Goal: Information Seeking & Learning: Learn about a topic

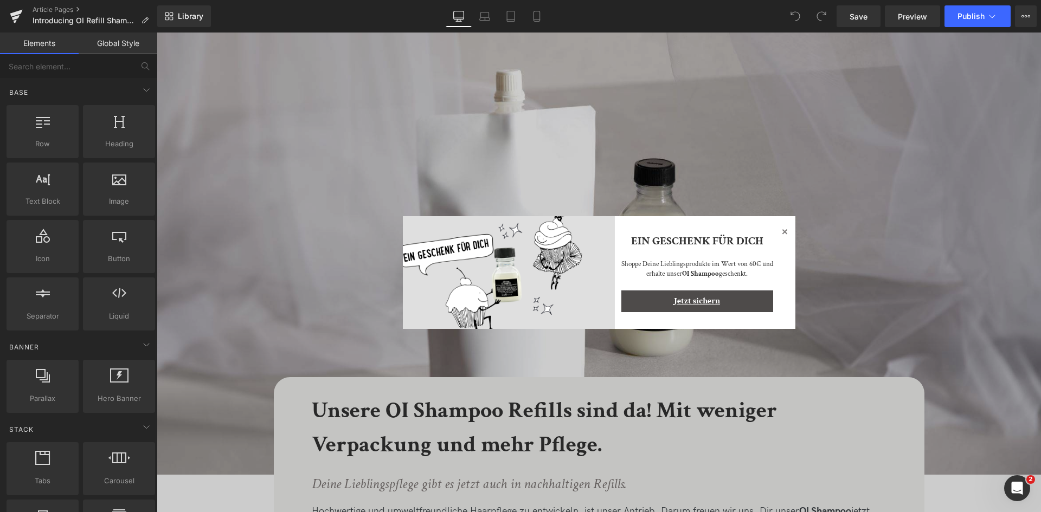
click at [780, 233] on icon at bounding box center [784, 231] width 13 height 13
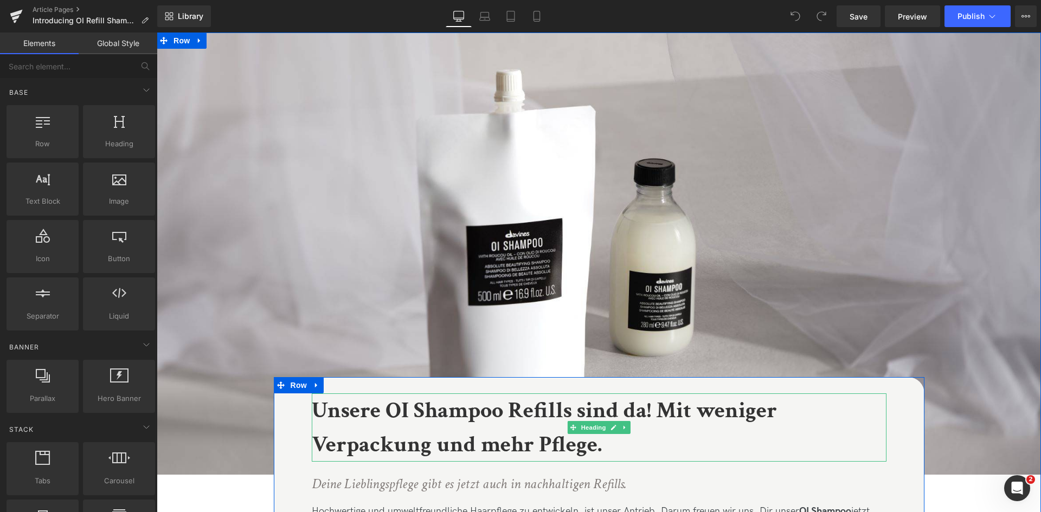
click at [611, 453] on h1 "Unsere OI Shampoo Refills sind da! Mit weniger Verpackung und mehr Pflege." at bounding box center [599, 428] width 575 height 68
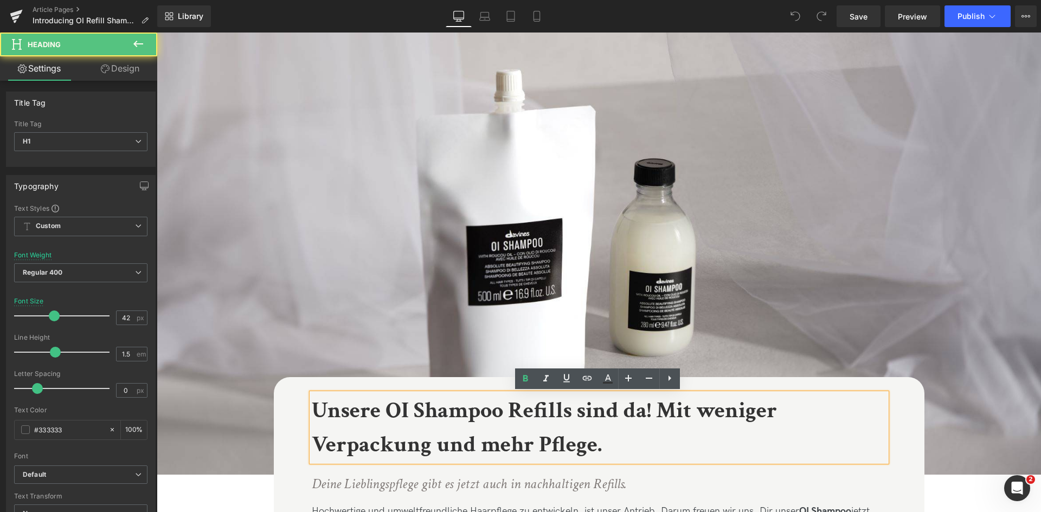
click at [610, 447] on h1 "Unsere OI Shampoo Refills sind da! Mit weniger Verpackung und mehr Pflege." at bounding box center [599, 428] width 575 height 68
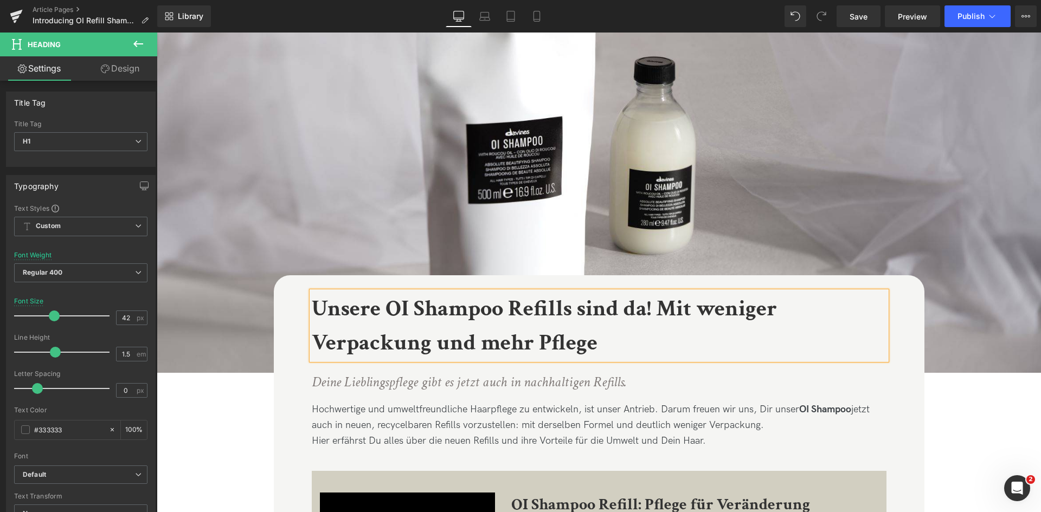
scroll to position [102, 0]
click at [485, 388] on icon "Deine Lieblingspflege gibt es jetzt auch in nachhaltigen Refills." at bounding box center [469, 382] width 315 height 18
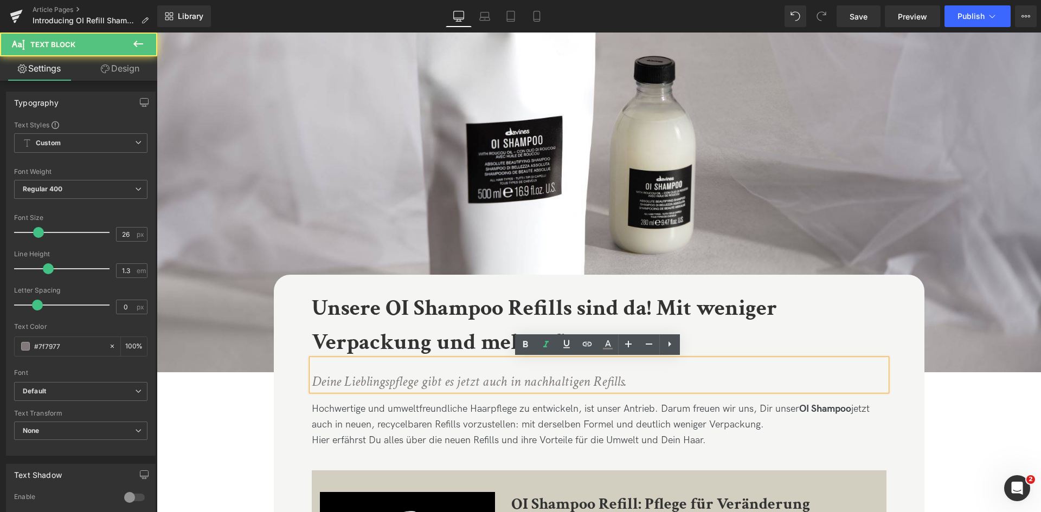
click at [620, 381] on icon "Deine Lieblingspflege gibt es jetzt auch in nachhaltigen Refills." at bounding box center [469, 382] width 315 height 18
click at [420, 382] on icon "Deine Lieblingspflege gibt es jetzt auch in nachhaltigen Refills." at bounding box center [469, 382] width 315 height 18
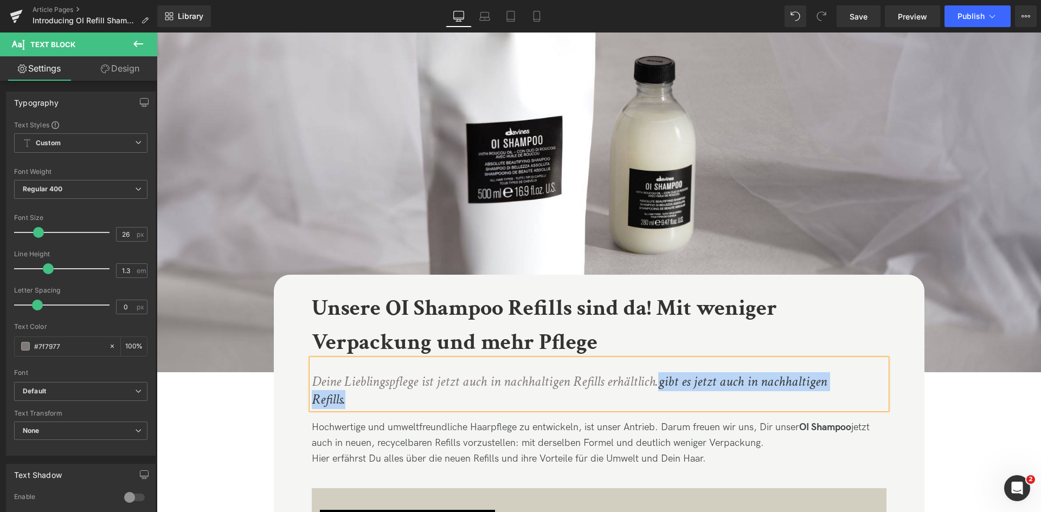
drag, startPoint x: 379, startPoint y: 400, endPoint x: 656, endPoint y: 384, distance: 278.1
click at [656, 384] on p "Deine Lieblingspflege ist jetzt auch in nachhaltigen Refills erhältlich.gibt es…" at bounding box center [572, 391] width 521 height 37
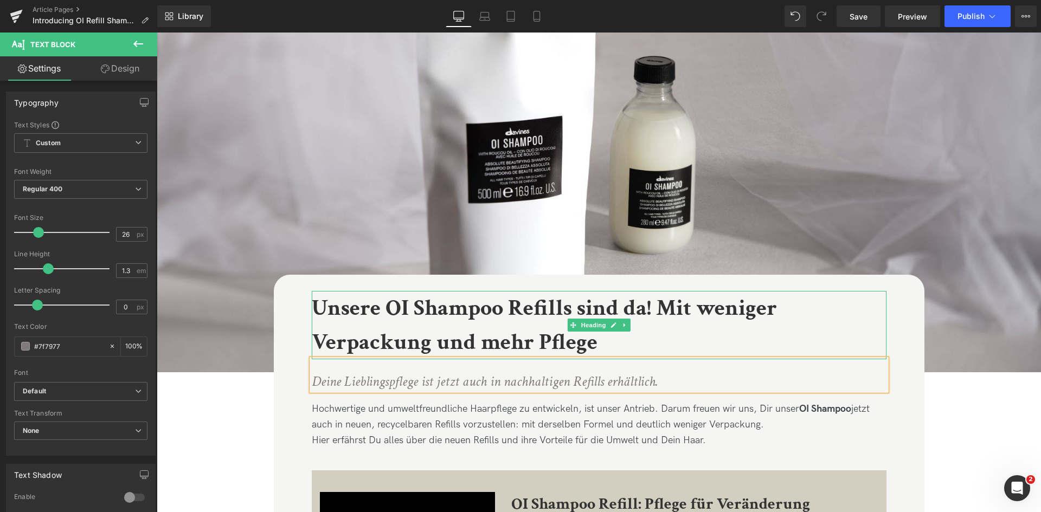
click at [708, 347] on h1 "Unsere OI Shampoo Refills sind da! Mit weniger Verpackung und mehr Pflege" at bounding box center [599, 325] width 575 height 68
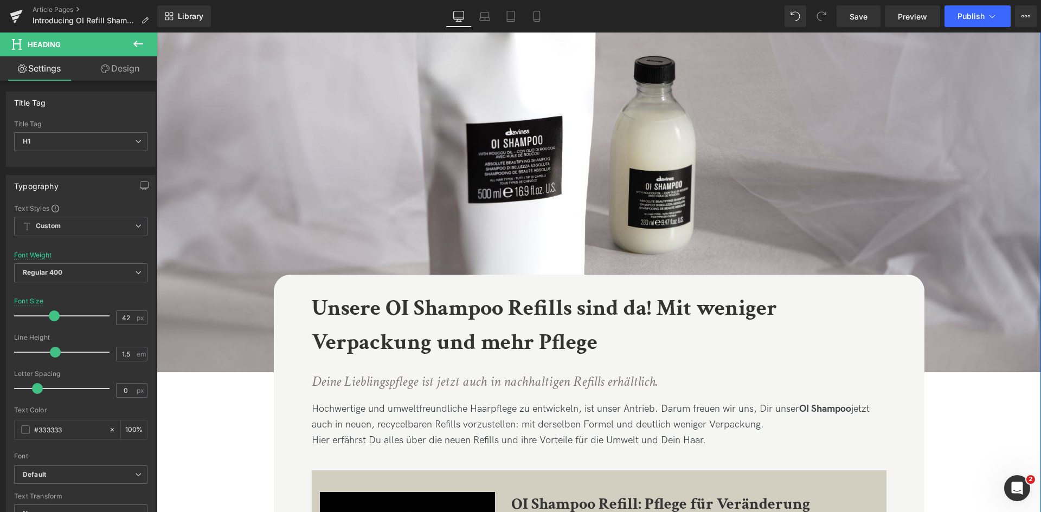
click at [694, 380] on p "Deine Lieblingspflege ist jetzt auch in nachhaltigen Refills erhältlich." at bounding box center [572, 382] width 521 height 18
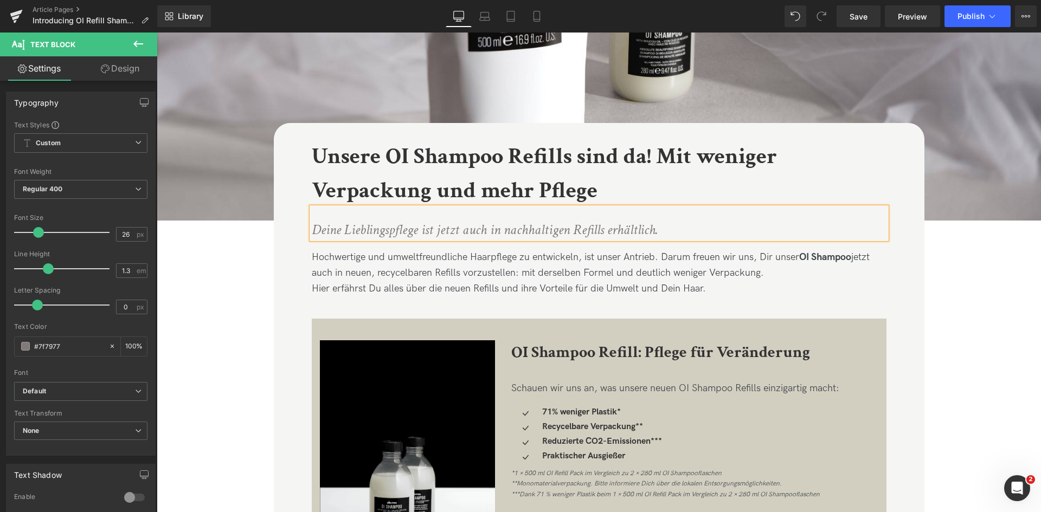
scroll to position [255, 0]
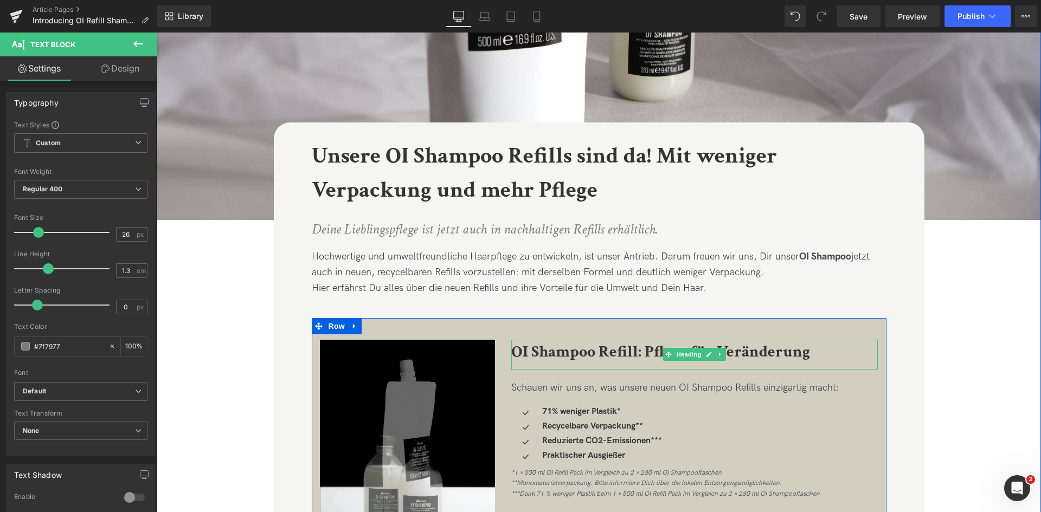
click at [773, 358] on b "OI Shampoo Refill: Pflege für Veränderung" at bounding box center [660, 352] width 299 height 21
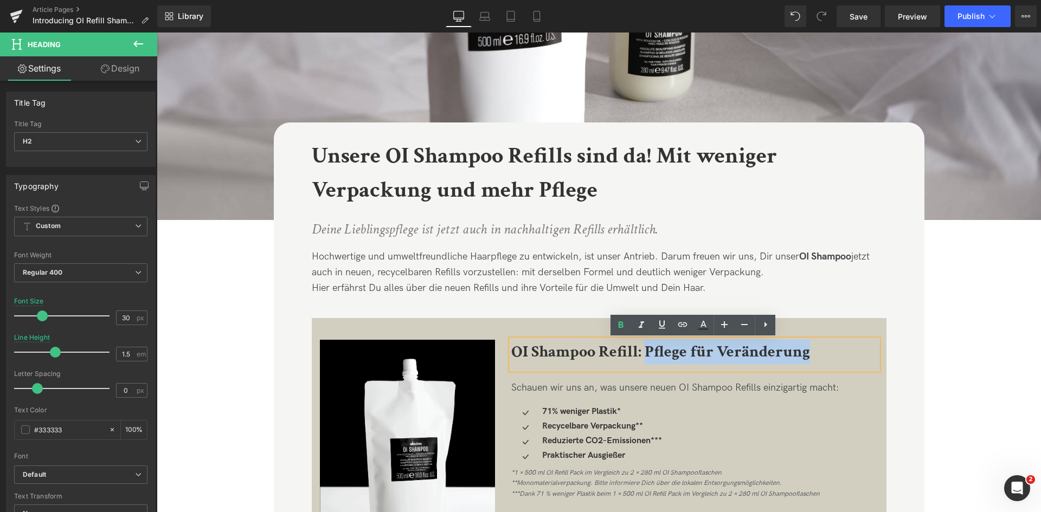
drag, startPoint x: 813, startPoint y: 358, endPoint x: 642, endPoint y: 350, distance: 171.0
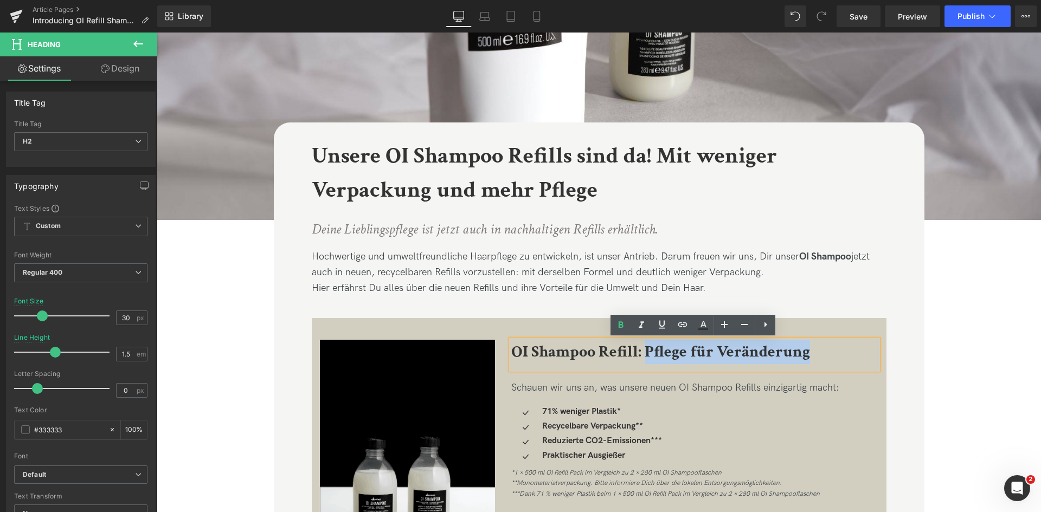
click at [642, 350] on h2 "OI Shampoo Refill: Pflege für Veränderung" at bounding box center [694, 352] width 367 height 24
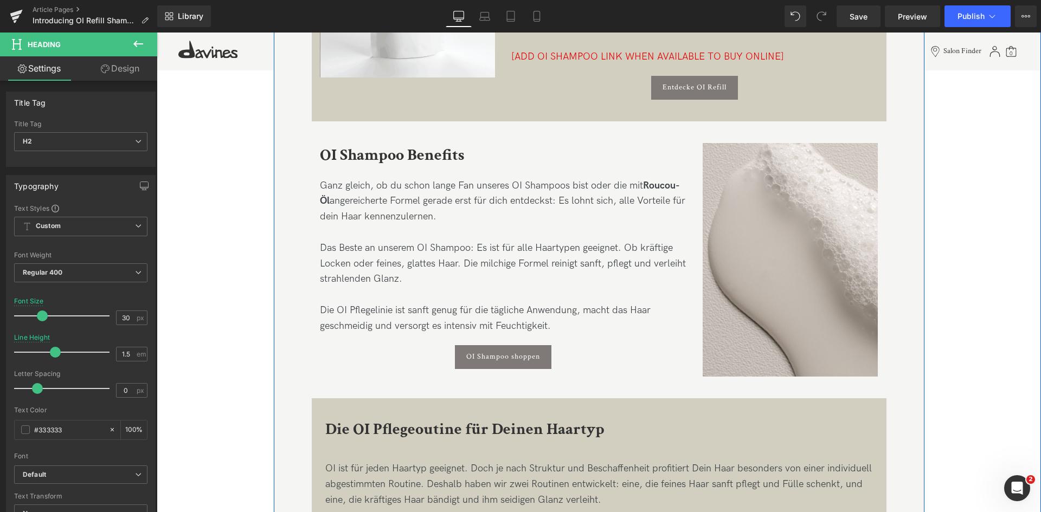
scroll to position [752, 0]
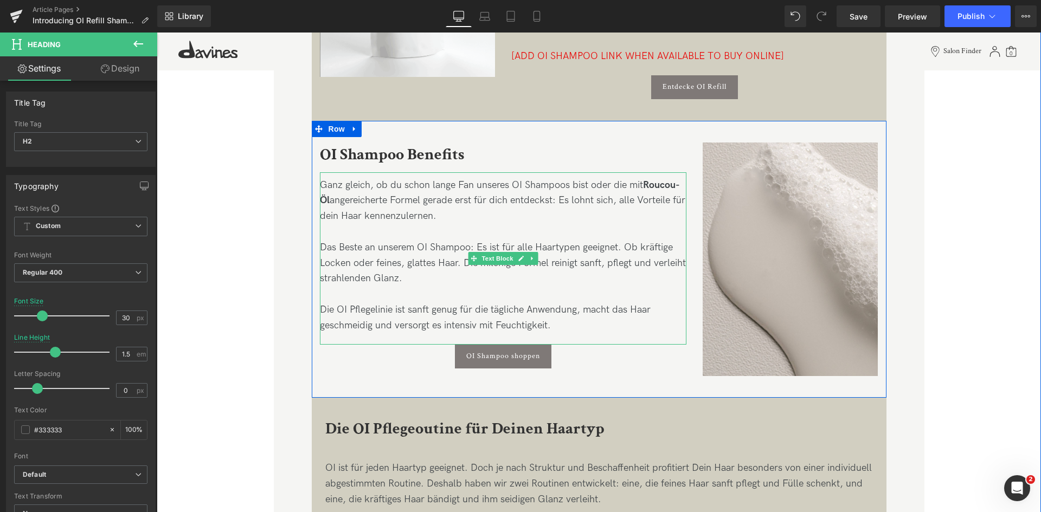
click at [496, 197] on div "Ganz gleich, ob du schon lange Fan unseres OI Shampoos bist oder die mit Roucou…" at bounding box center [503, 201] width 367 height 47
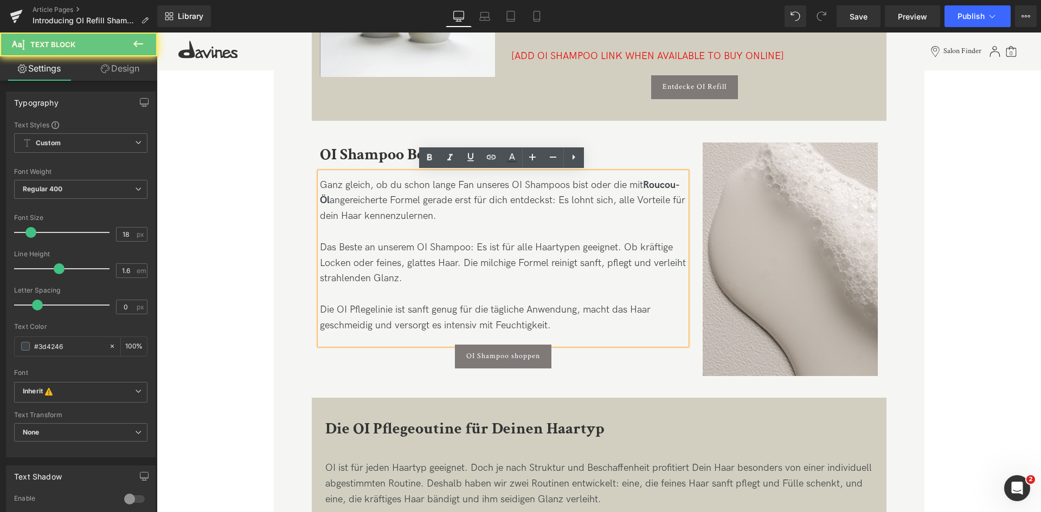
click at [496, 197] on div "Ganz gleich, ob du schon lange Fan unseres OI Shampoos bist oder die mit Roucou…" at bounding box center [503, 201] width 367 height 47
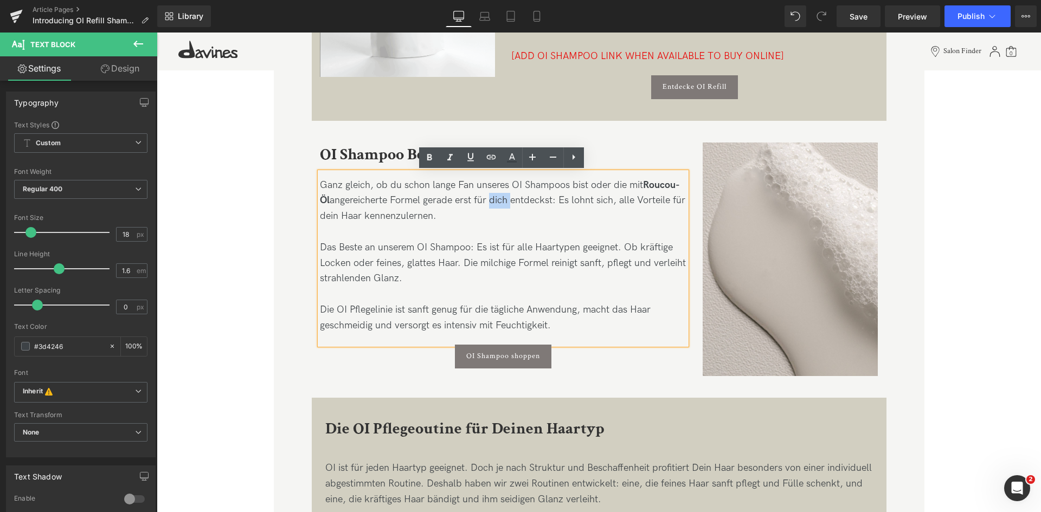
click at [496, 197] on div "Ganz gleich, ob du schon lange Fan unseres OI Shampoos bist oder die mit Roucou…" at bounding box center [503, 201] width 367 height 47
click at [339, 215] on div "Ganz gleich, ob du schon lange Fan unseres OI Shampoos bist oder die mit Roucou…" at bounding box center [503, 201] width 367 height 47
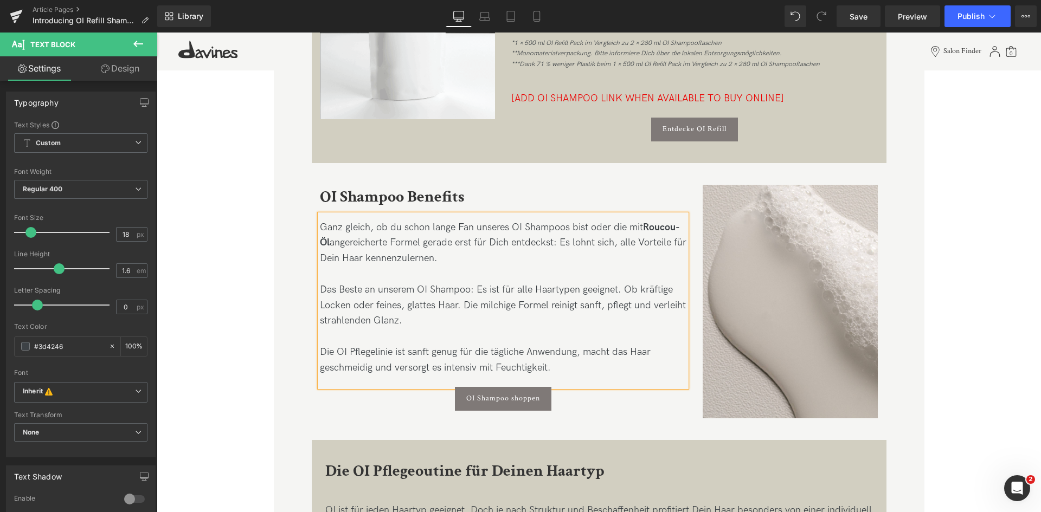
scroll to position [703, 0]
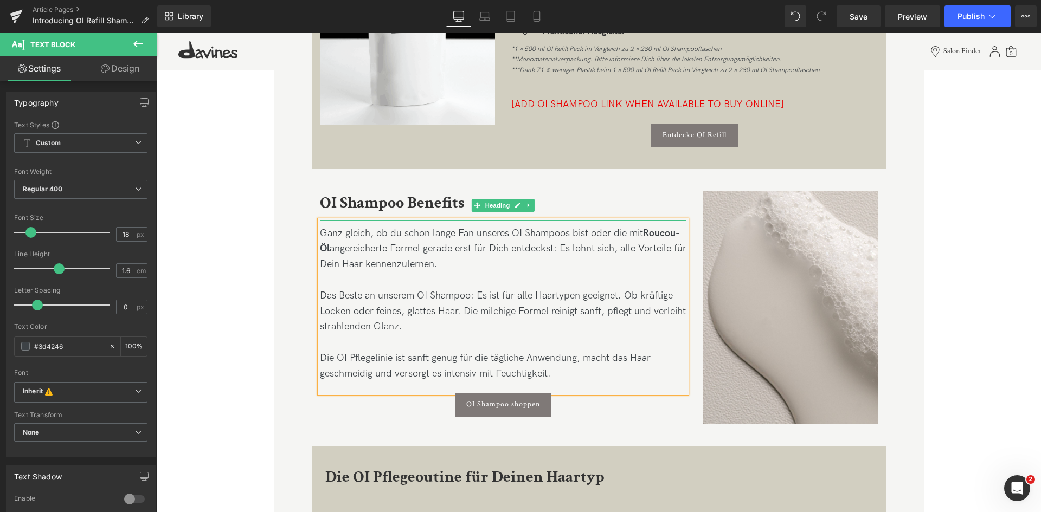
click at [419, 204] on b "OI Shampoo Benefits" at bounding box center [392, 203] width 144 height 21
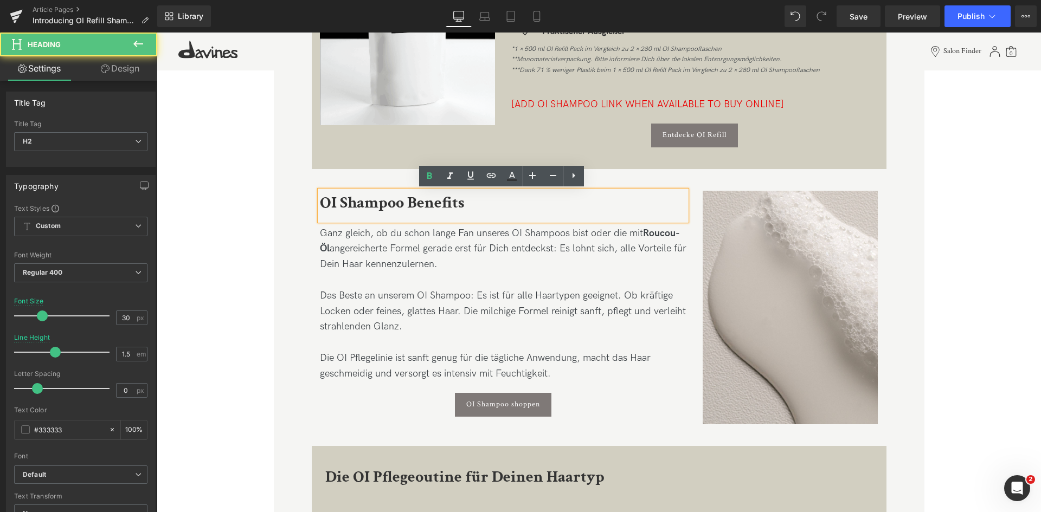
click at [471, 203] on h2 "OI Shampoo Benefits" at bounding box center [503, 203] width 367 height 24
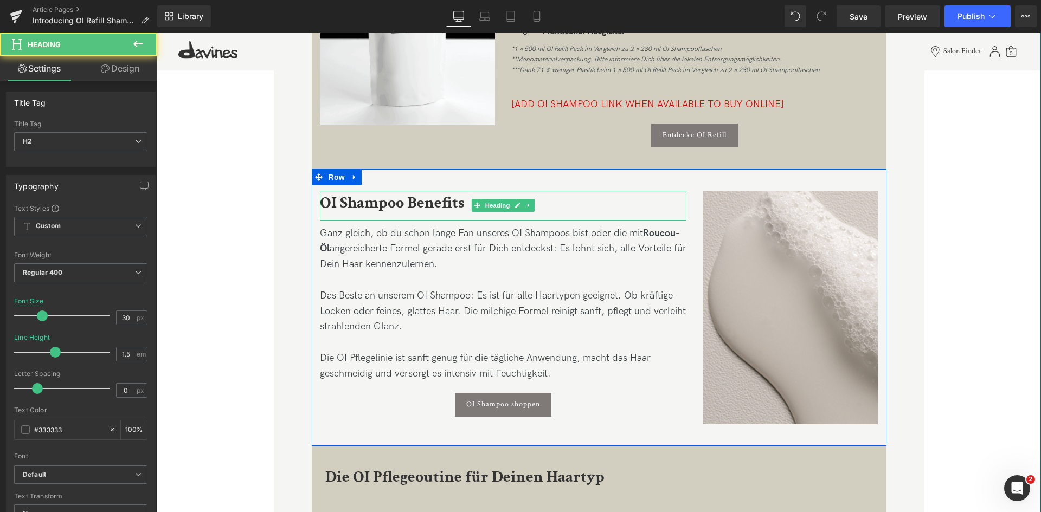
click at [428, 207] on b "OI Shampoo Benefits" at bounding box center [392, 203] width 144 height 21
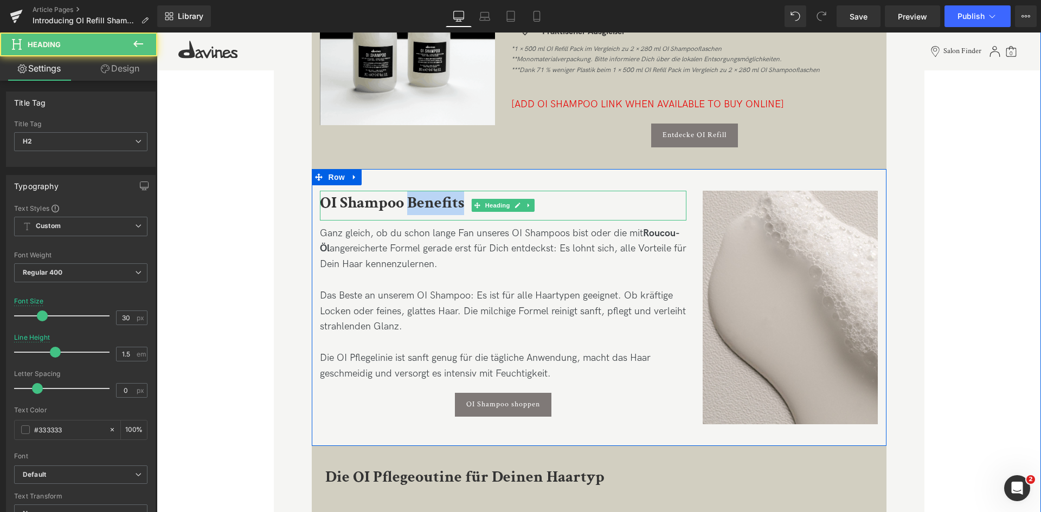
click at [428, 207] on b "OI Shampoo Benefits" at bounding box center [392, 203] width 144 height 21
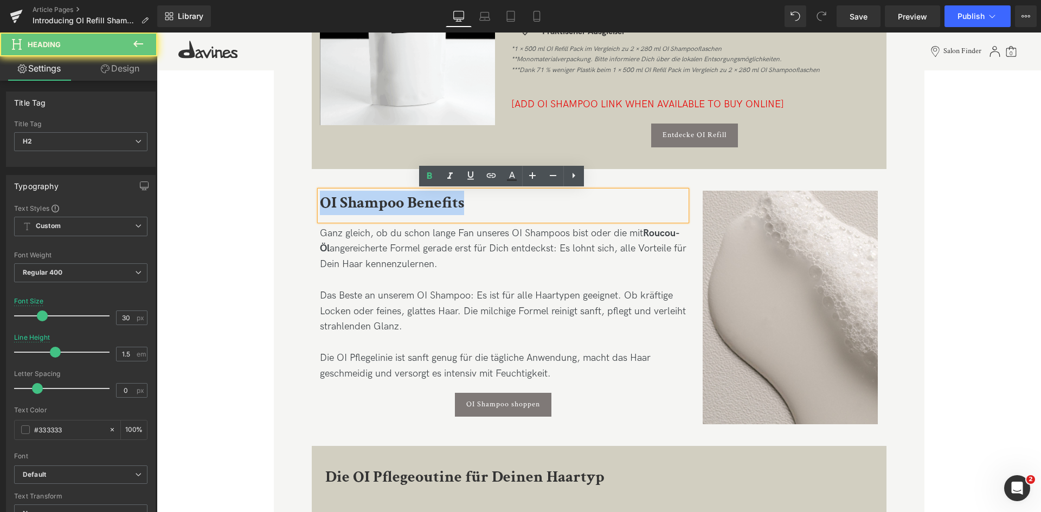
click at [428, 207] on b "OI Shampoo Benefits" at bounding box center [392, 203] width 144 height 21
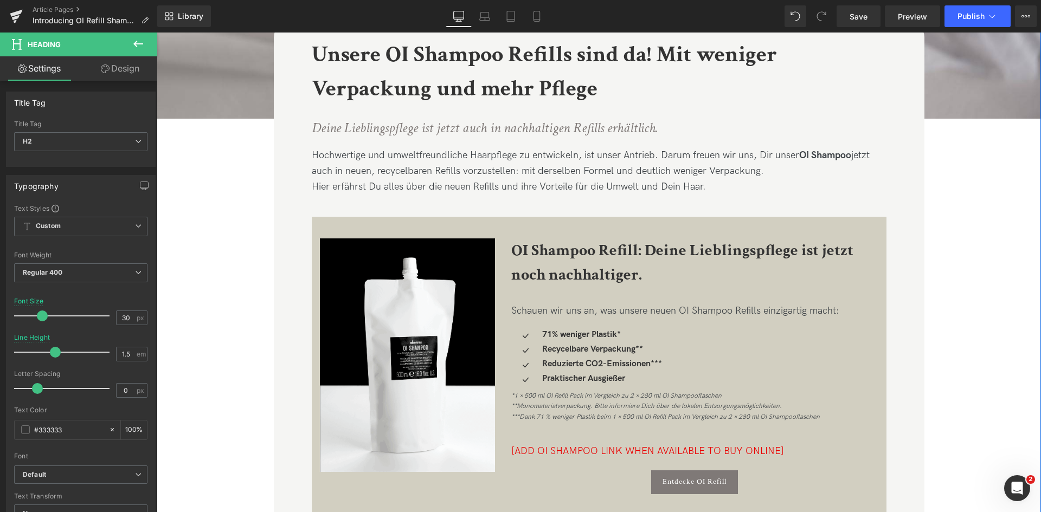
scroll to position [356, 0]
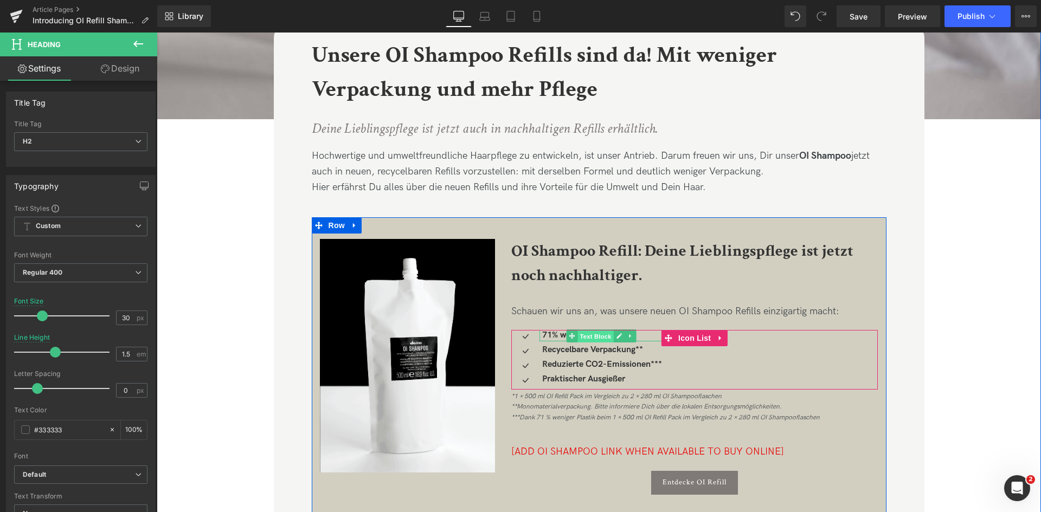
click at [582, 339] on span "Text Block" at bounding box center [596, 336] width 36 height 13
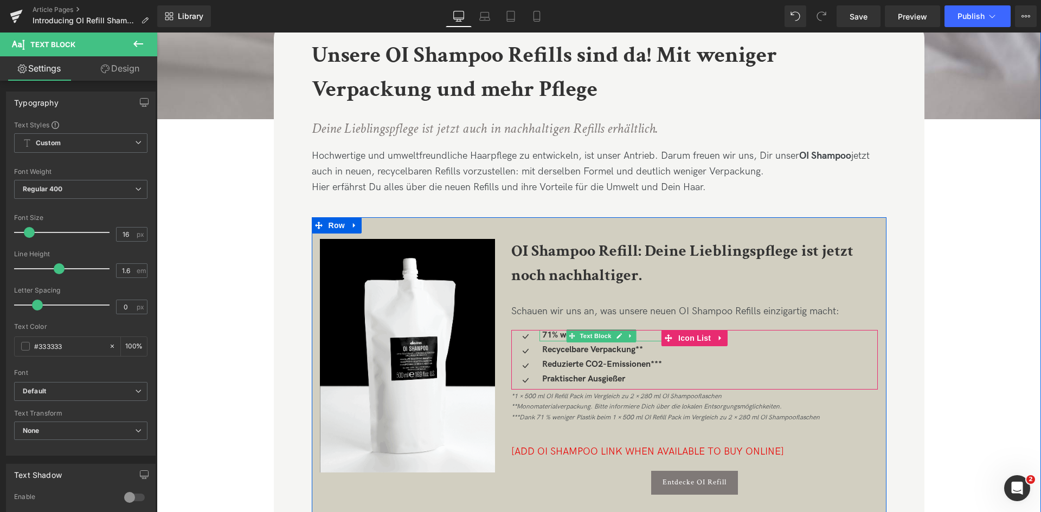
click at [556, 334] on strong "71% weniger Plastik*" at bounding box center [581, 335] width 79 height 10
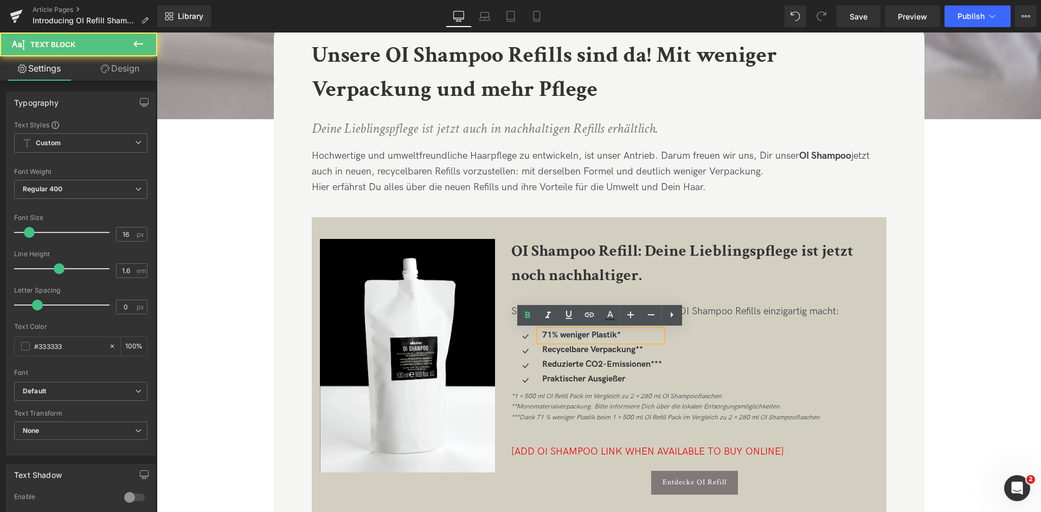
click at [616, 333] on strong "71% weniger Plastik*" at bounding box center [581, 335] width 79 height 10
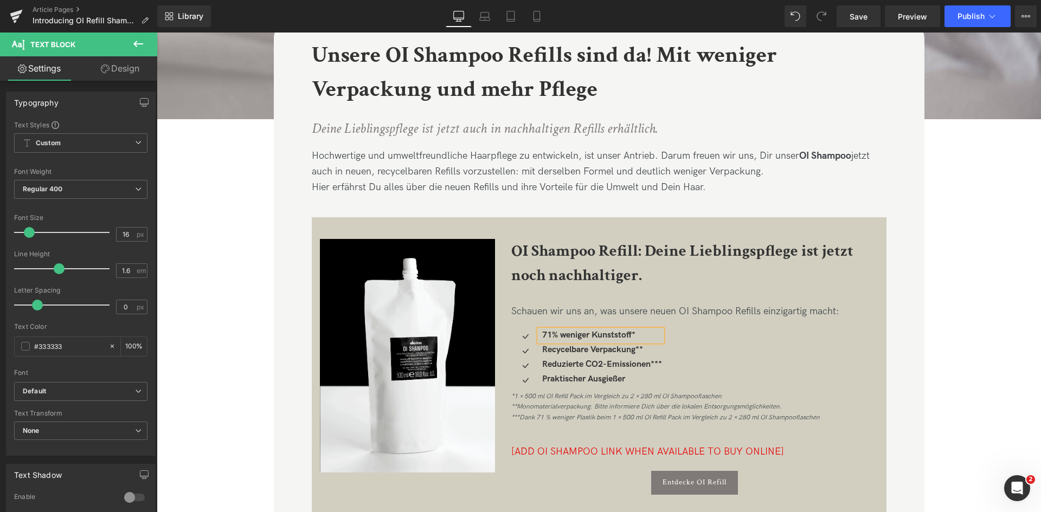
click at [157, 33] on div at bounding box center [157, 33] width 0 height 0
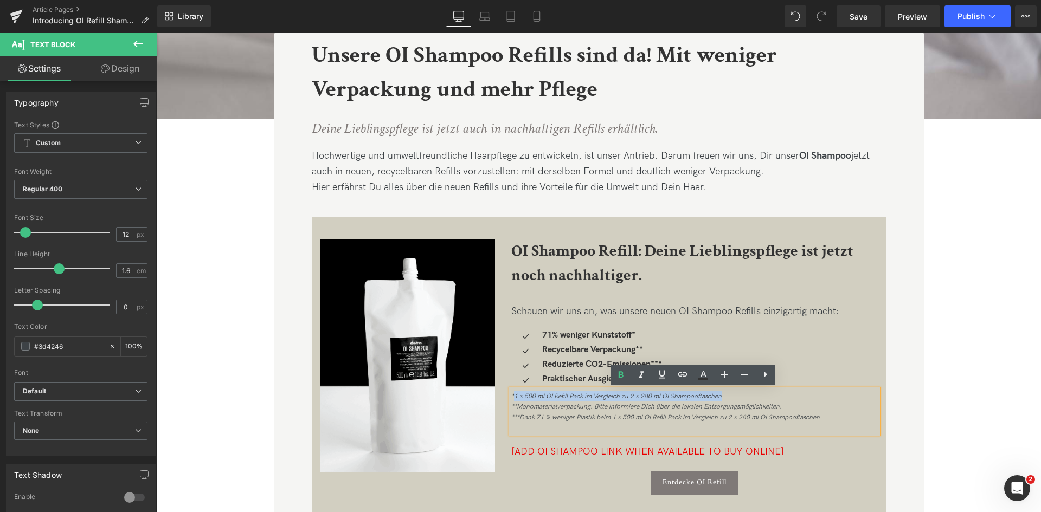
drag, startPoint x: 722, startPoint y: 398, endPoint x: 514, endPoint y: 395, distance: 208.8
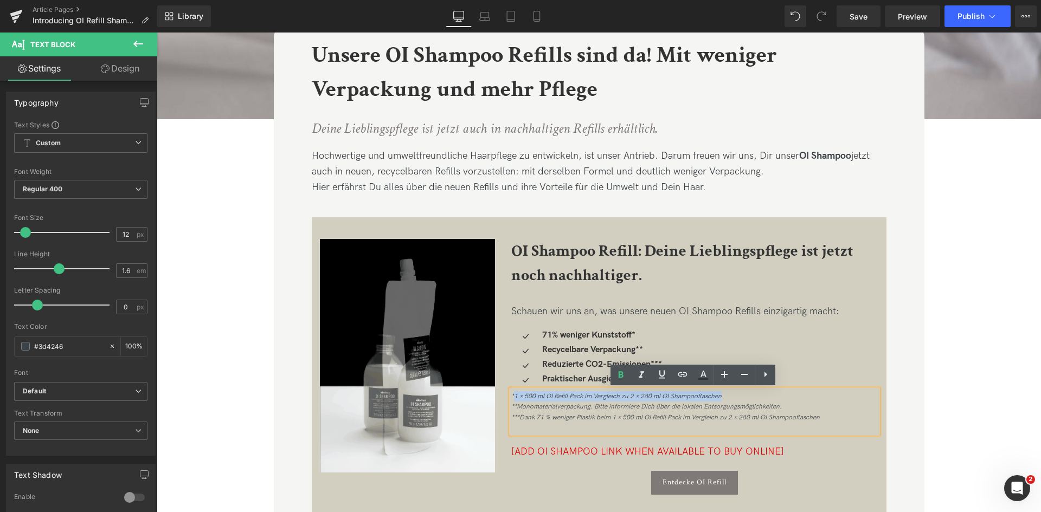
click at [514, 395] on div "*1 × 500 ml OI Refill Pack im Vergleich zu 2 × 280 ml OI Shampooflaschen **Mono…" at bounding box center [694, 407] width 367 height 31
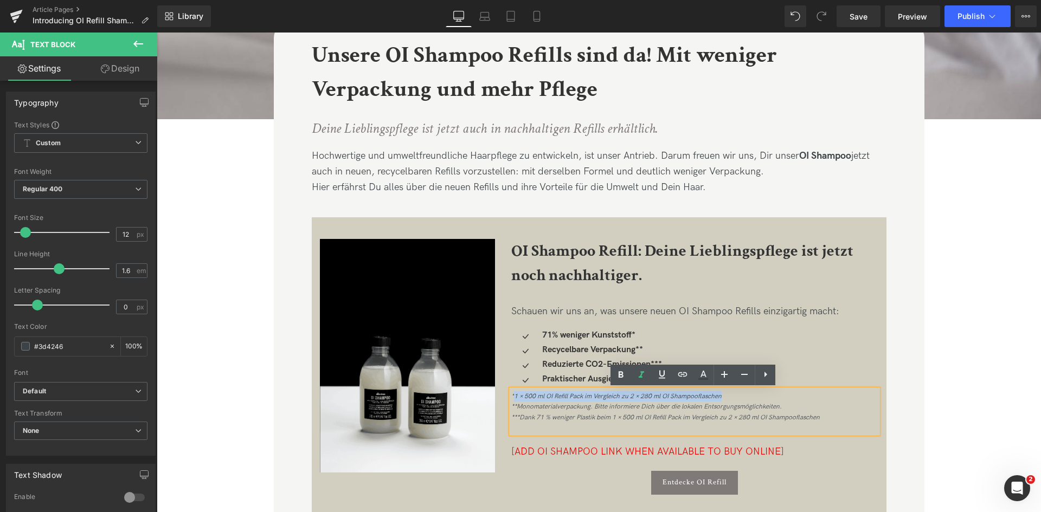
paste div
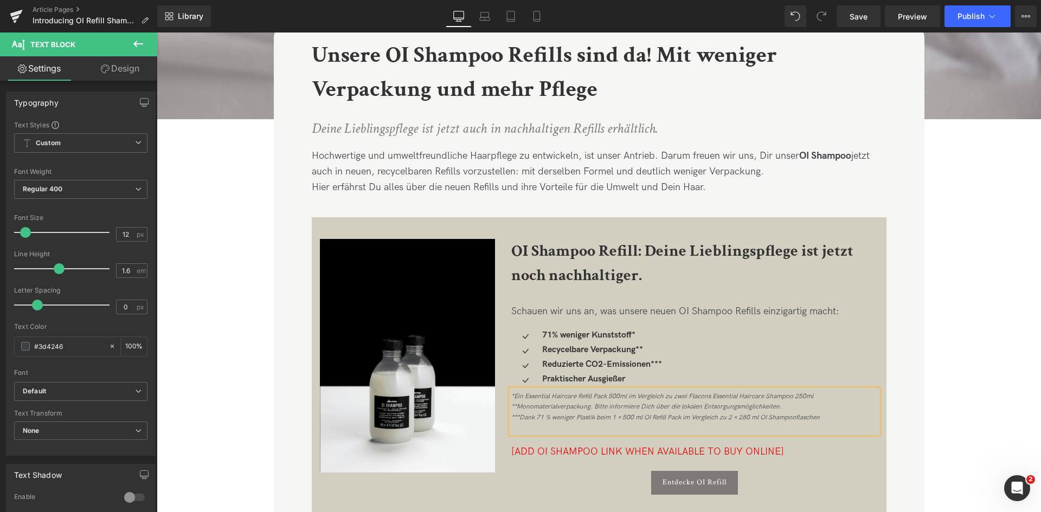
click at [574, 396] on icon "*Ein Essential Haircare Refill Pack 500ml im Vergleich zu zwei Flacons Essentia…" at bounding box center [665, 407] width 309 height 29
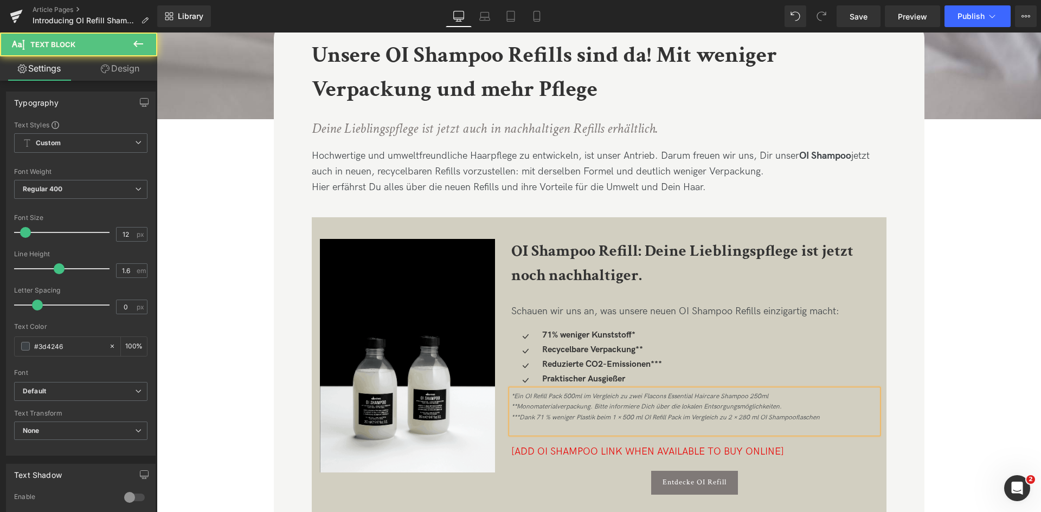
click at [720, 396] on icon "*Ein OI Refill Pack 500ml im Vergleich zu zwei Flacons Essential Haircare Shamp…" at bounding box center [665, 407] width 309 height 29
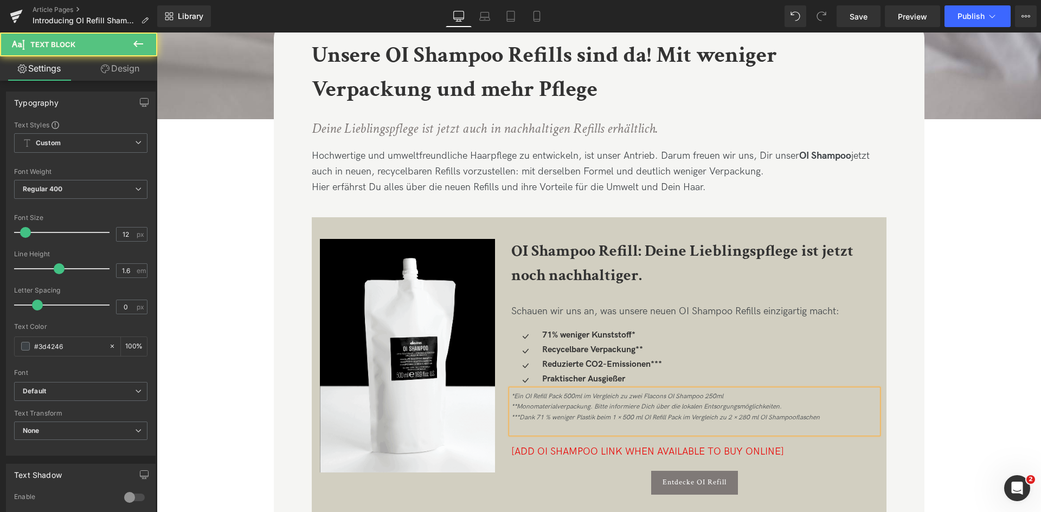
click at [539, 419] on icon "*Ein OI Refill Pack 500ml im Vergleich zu zwei Flacons OI Shampoo 250ml **Monom…" at bounding box center [665, 407] width 309 height 29
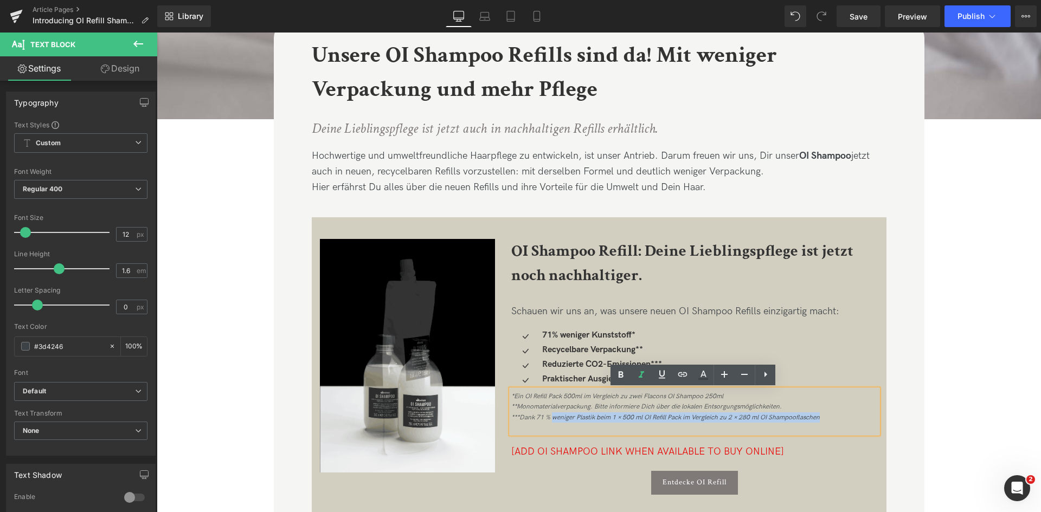
drag, startPoint x: 830, startPoint y: 418, endPoint x: 552, endPoint y: 418, distance: 278.2
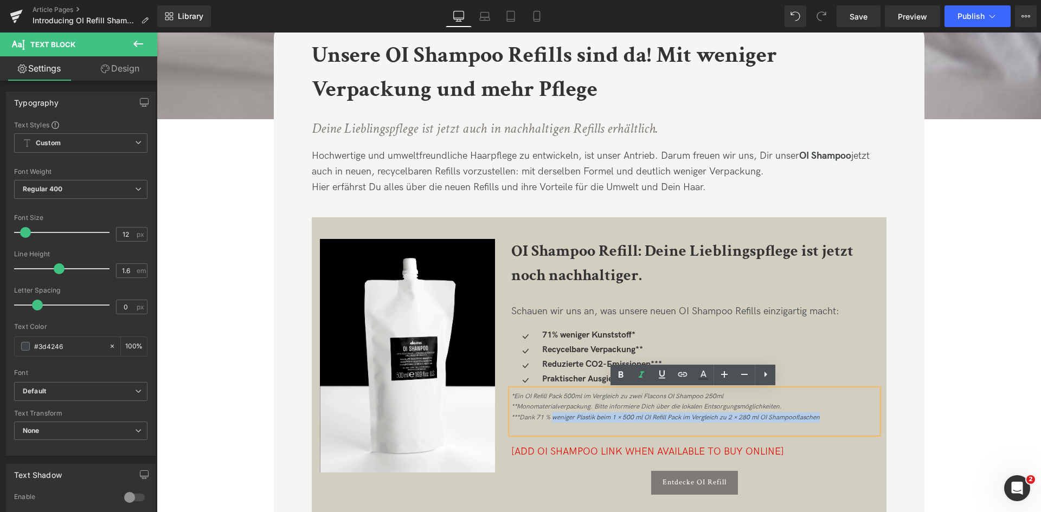
click at [552, 418] on div "*Ein OI Refill Pack 500ml im Vergleich zu zwei Flacons OI Shampoo 250ml **Monom…" at bounding box center [694, 407] width 367 height 31
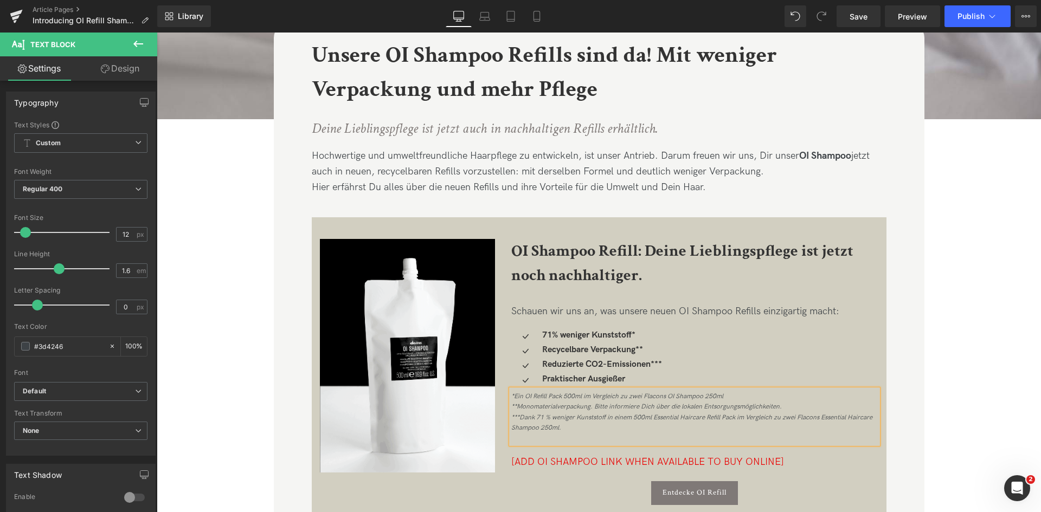
click at [729, 395] on div "*Ein OI Refill Pack 500ml im Vergleich zu zwei Flacons OI Shampoo 250ml **Monom…" at bounding box center [694, 413] width 367 height 42
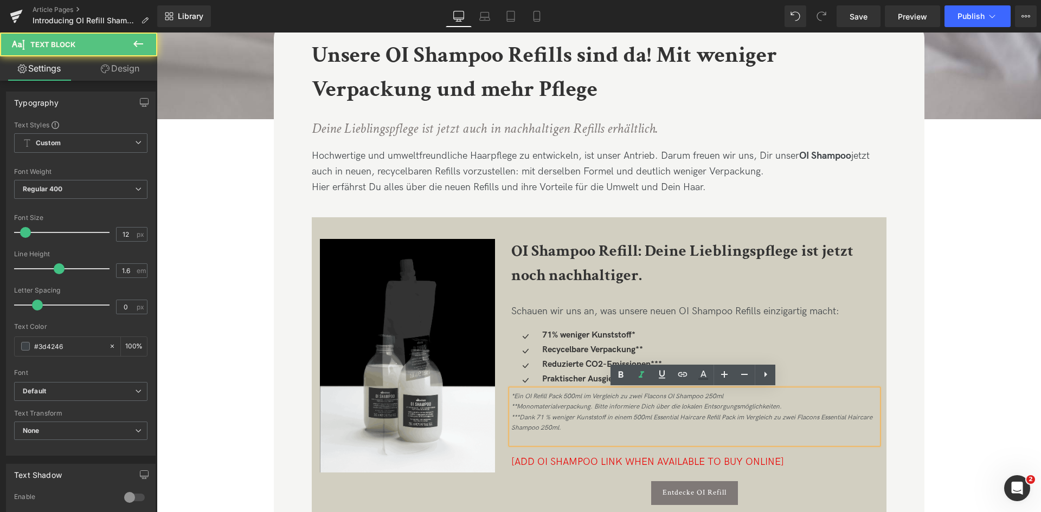
click at [578, 428] on div "*Ein OI Refill Pack 500ml im Vergleich zu zwei Flacons OI Shampoo 250ml **Monom…" at bounding box center [694, 413] width 367 height 42
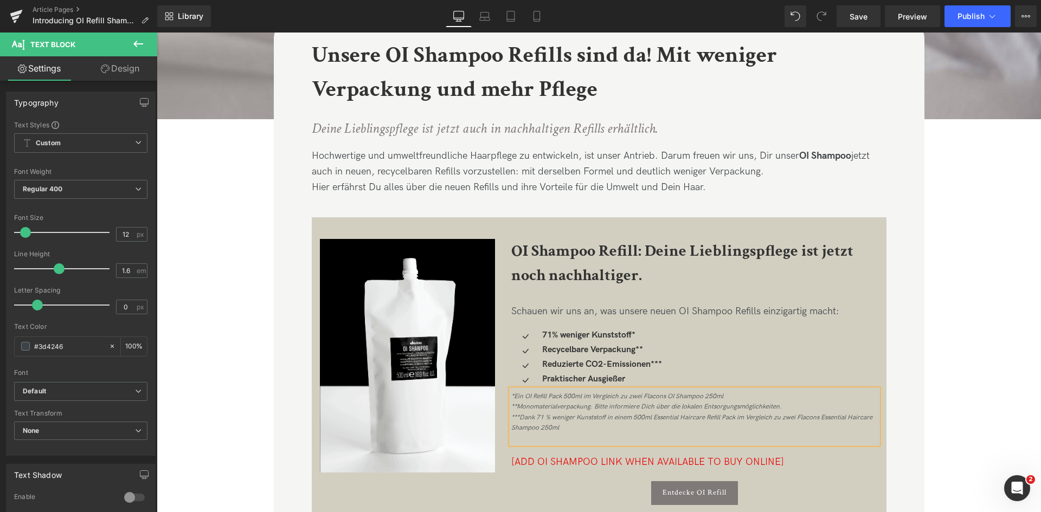
click at [781, 410] on div "*Ein OI Refill Pack 500ml im Vergleich zu zwei Flacons OI Shampoo 250ml **Monom…" at bounding box center [694, 413] width 367 height 42
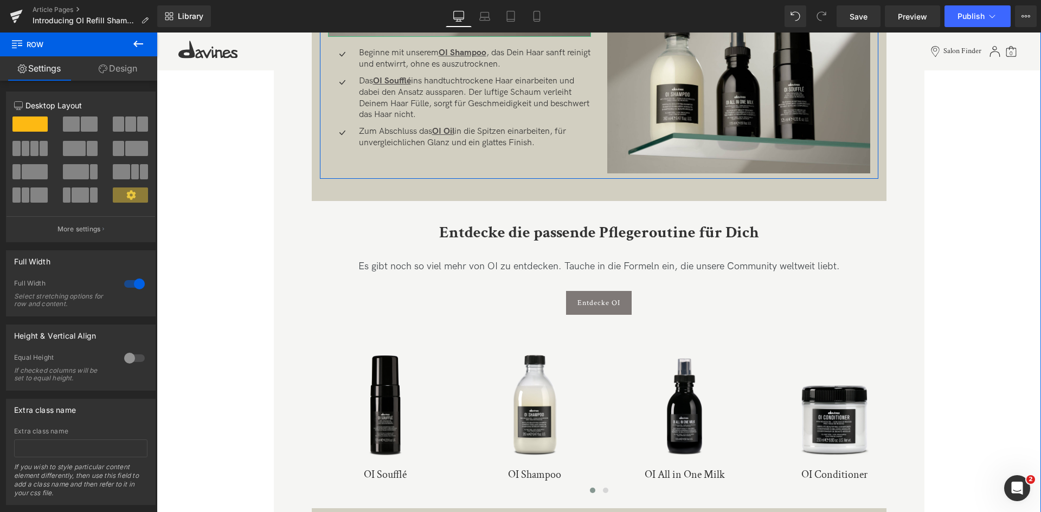
scroll to position [1448, 0]
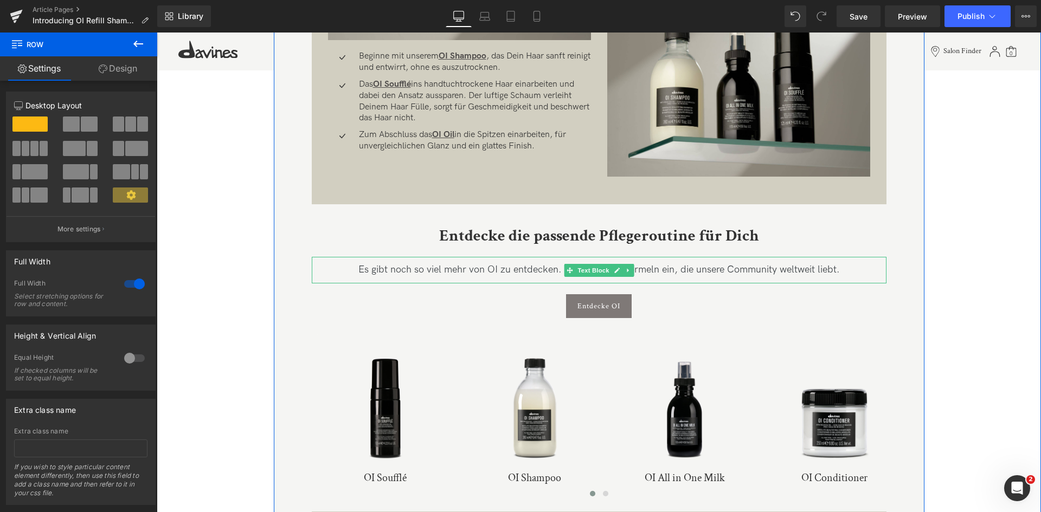
click at [464, 275] on div "Es gibt noch so viel mehr von OI zu entdecken. Tauche in die Formeln ein, die u…" at bounding box center [599, 270] width 575 height 27
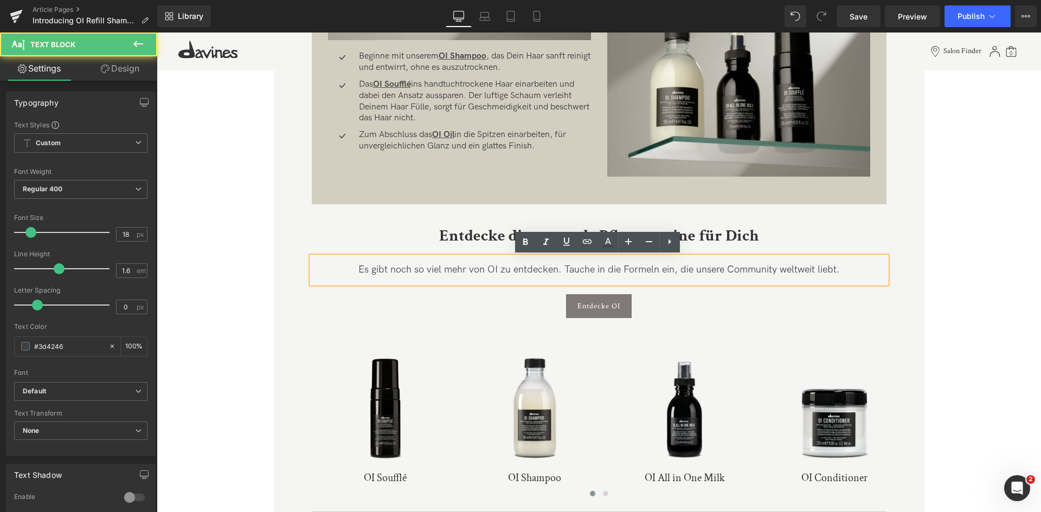
click at [673, 271] on div "Es gibt noch so viel mehr von OI zu entdecken. Tauche in die Formeln ein, die u…" at bounding box center [599, 270] width 575 height 27
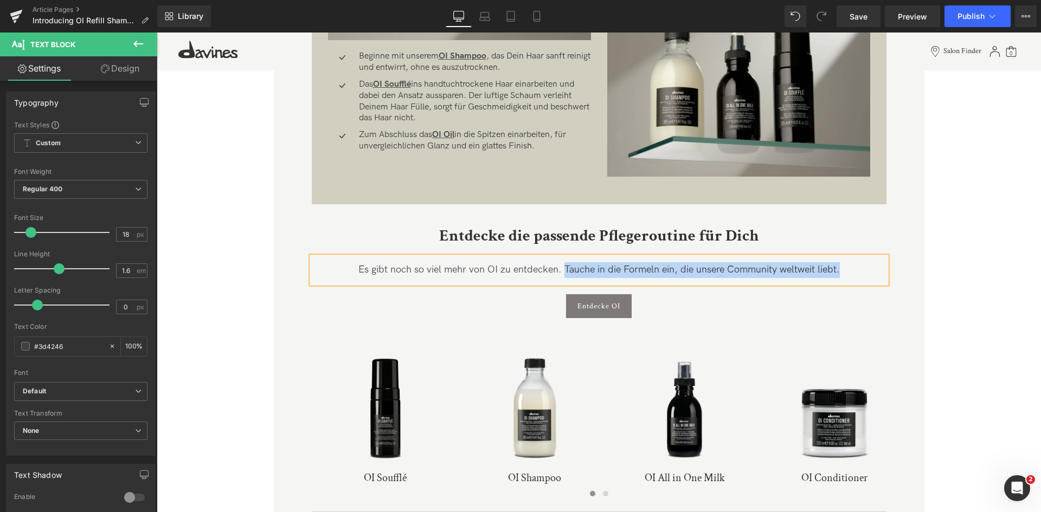
drag, startPoint x: 848, startPoint y: 267, endPoint x: 563, endPoint y: 269, distance: 284.7
click at [563, 269] on div "Es gibt noch so viel mehr von OI zu entdecken. Tauche in die Formeln ein, die u…" at bounding box center [599, 270] width 575 height 27
click at [637, 268] on div "Es gibt noch so viel mehr von OI zu entdecken. Entdecke Lieblingsprodukte unser…" at bounding box center [599, 270] width 575 height 27
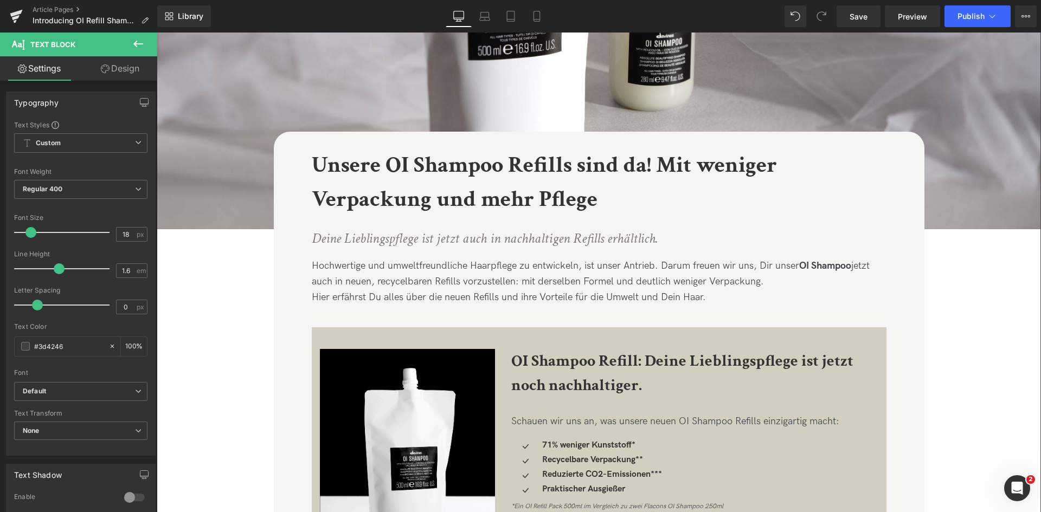
scroll to position [242, 0]
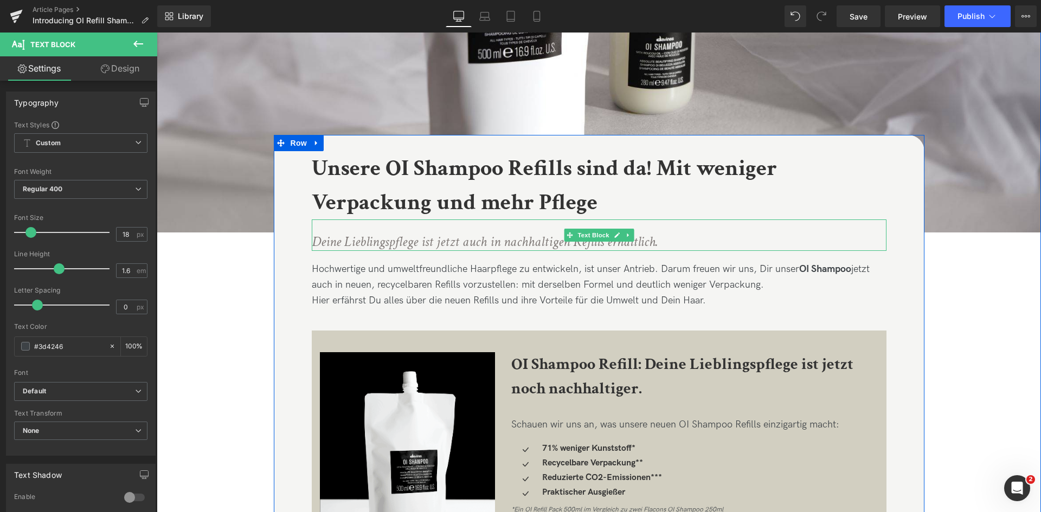
click at [684, 241] on p "Deine Lieblingspflege ist jetzt auch in nachhaltigen Refills erhältlich." at bounding box center [572, 242] width 521 height 18
click at [315, 239] on icon "Deine Lieblingspflege ist jetzt auch in nachhaltigen Refills erhältlich." at bounding box center [485, 242] width 347 height 18
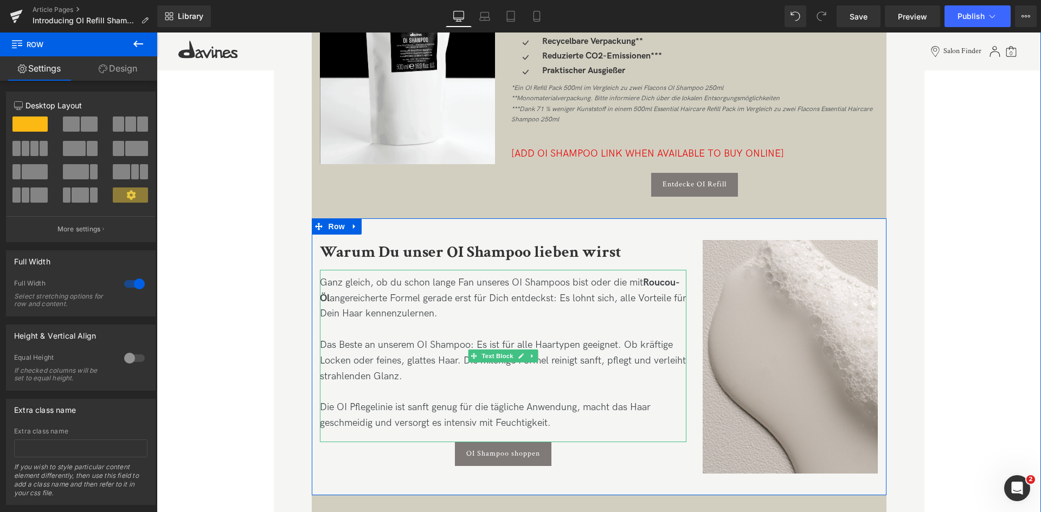
scroll to position [665, 0]
click at [393, 284] on div "Ganz gleich, ob du schon lange Fan unseres OI Shampoos bist oder die mit Roucou…" at bounding box center [503, 298] width 367 height 47
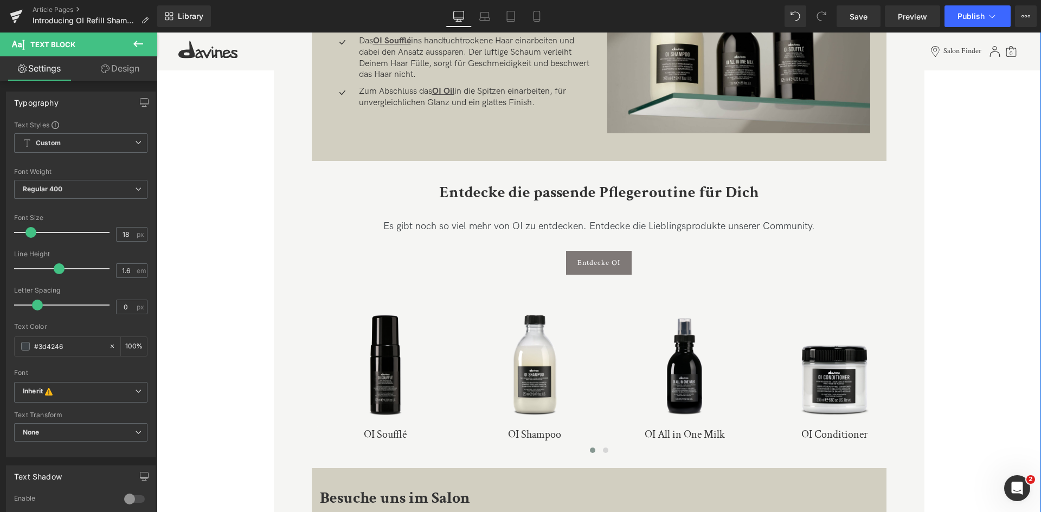
scroll to position [1490, 0]
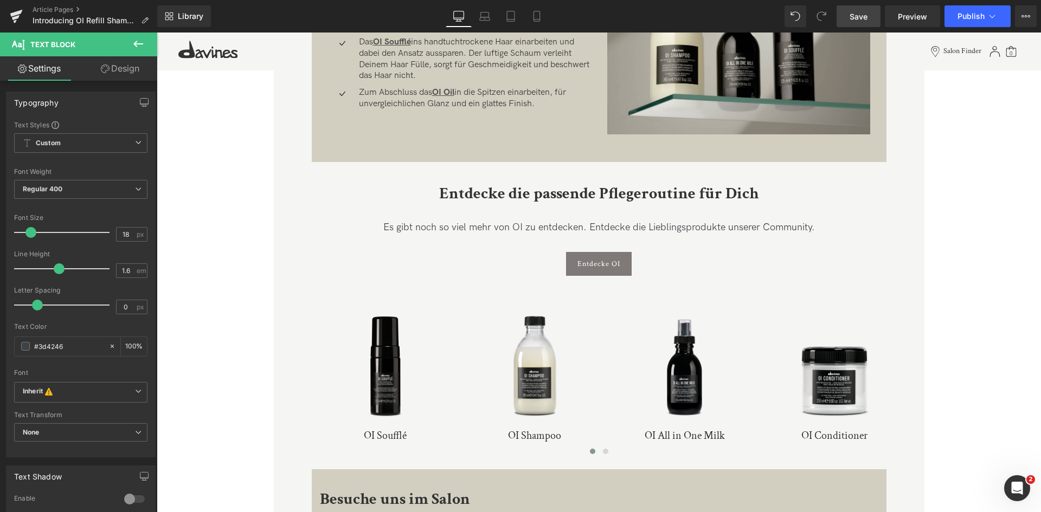
click at [863, 22] on link "Save" at bounding box center [859, 16] width 44 height 22
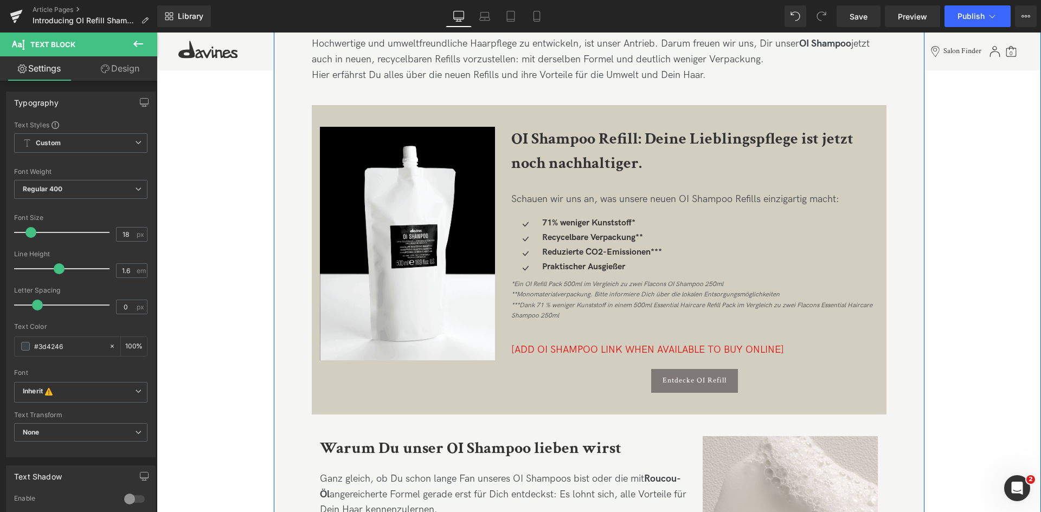
scroll to position [467, 0]
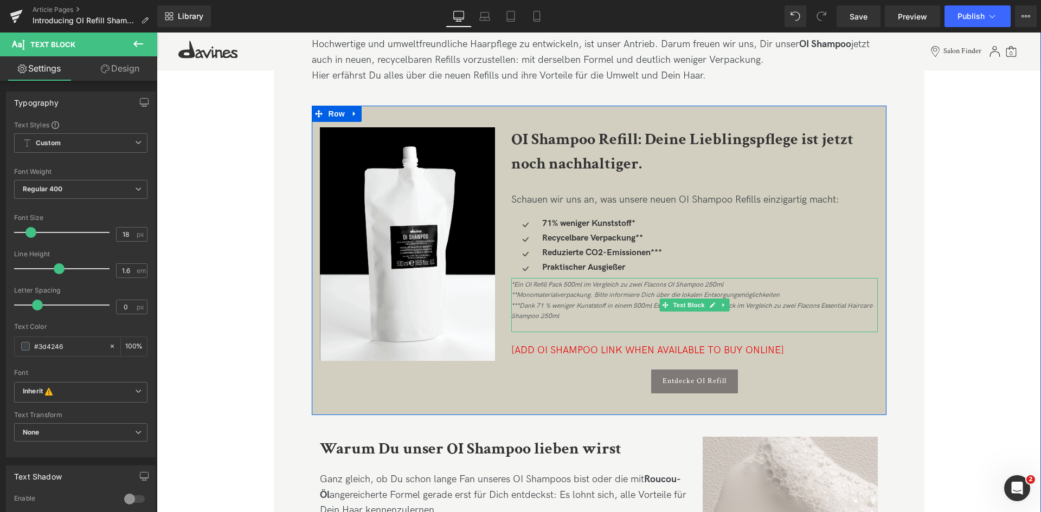
click at [534, 280] on div "*Ein OI Refill Pack 500ml im Vergleich zu zwei Flacons OI Shampoo 250ml **Monom…" at bounding box center [694, 301] width 367 height 42
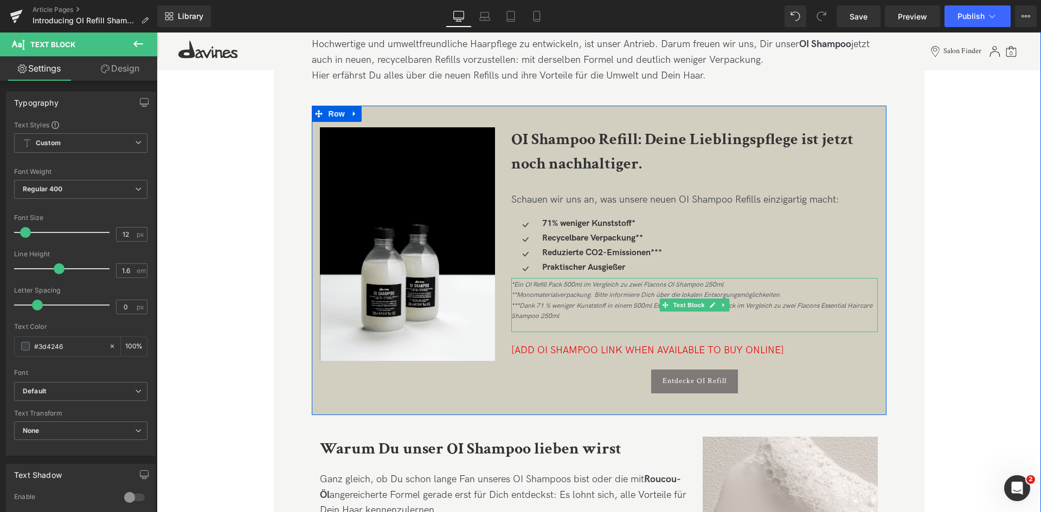
click at [593, 283] on icon "*Ein OI Refill Pack 500ml im Vergleich zu zwei Flacons OI Shampoo 250ml **Monom…" at bounding box center [691, 301] width 361 height 40
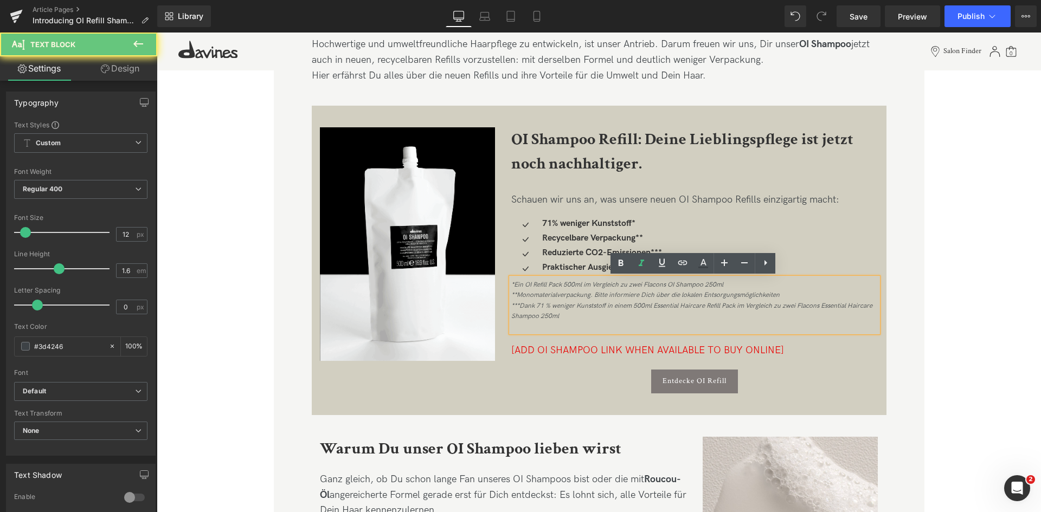
click at [593, 283] on icon "*Ein OI Refill Pack 500ml im Vergleich zu zwei Flacons OI Shampoo 250ml **Monom…" at bounding box center [691, 301] width 361 height 40
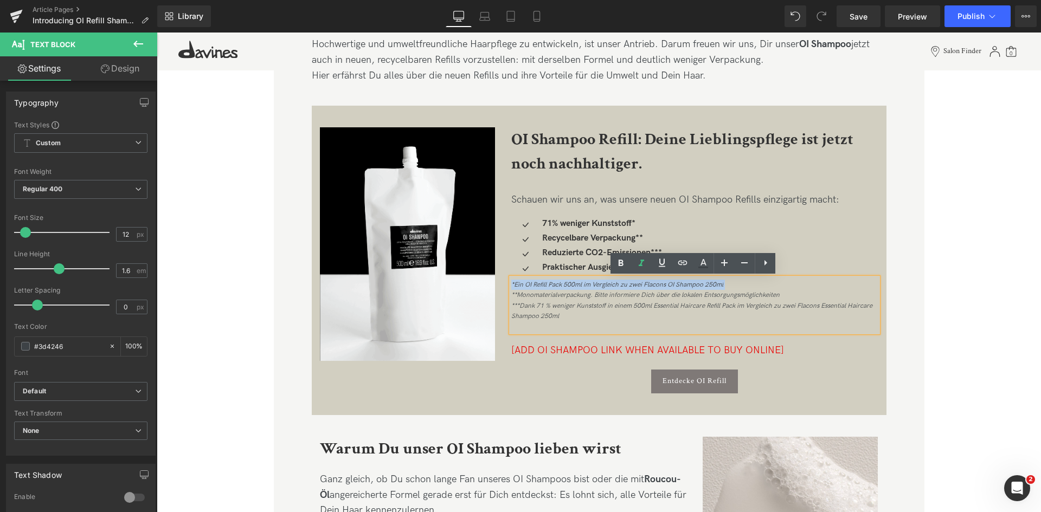
copy icon "*Ein OI Refill Pack 500ml im Vergleich zu zwei Flacons OI Shampoo 250ml"
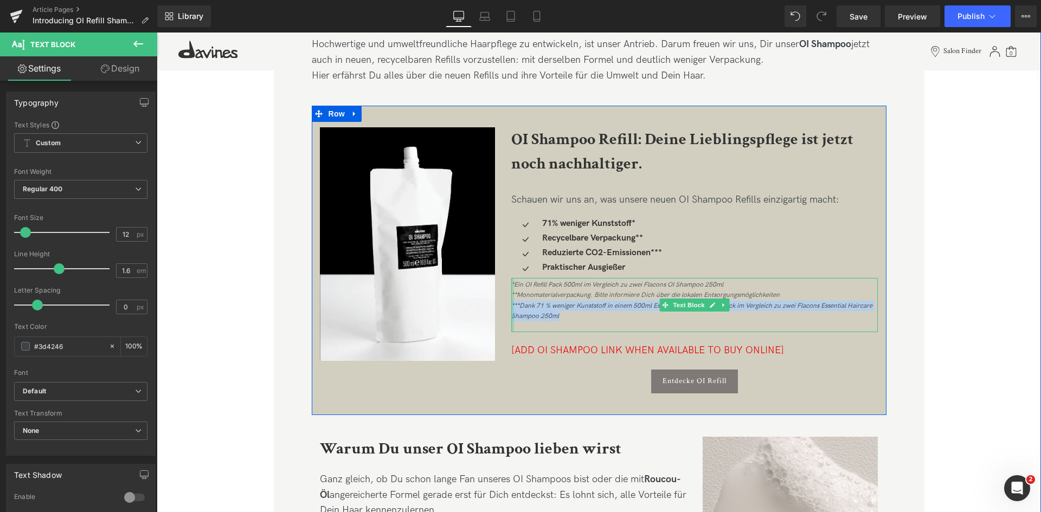
drag, startPoint x: 561, startPoint y: 319, endPoint x: 509, endPoint y: 306, distance: 53.1
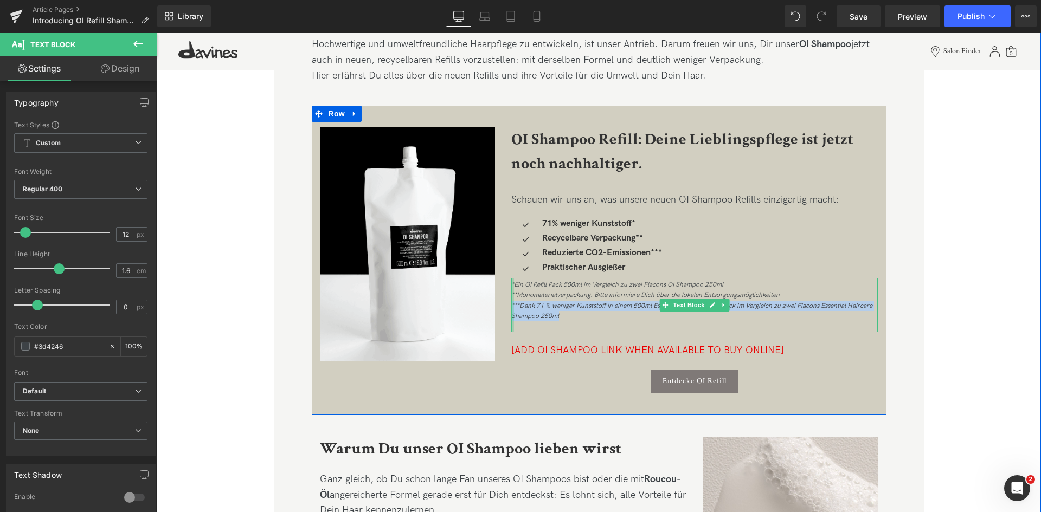
click at [511, 306] on div "*Ein OI Refill Pack 500ml im Vergleich zu zwei Flacons OI Shampoo 250ml **Monom…" at bounding box center [694, 305] width 367 height 54
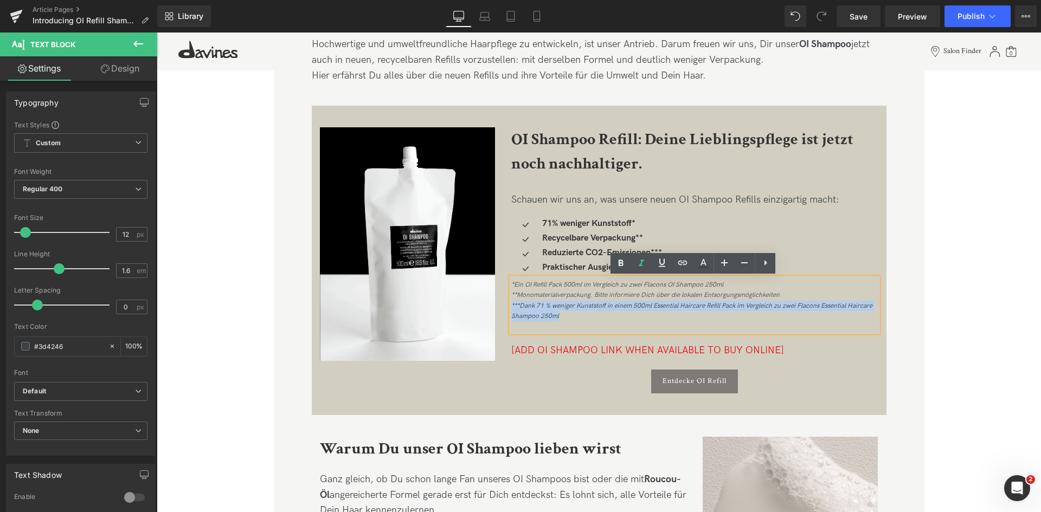
copy icon "***Dank 71 % weniger Kunststoff in einem 500ml Essential Haircare Refill Pack i…"
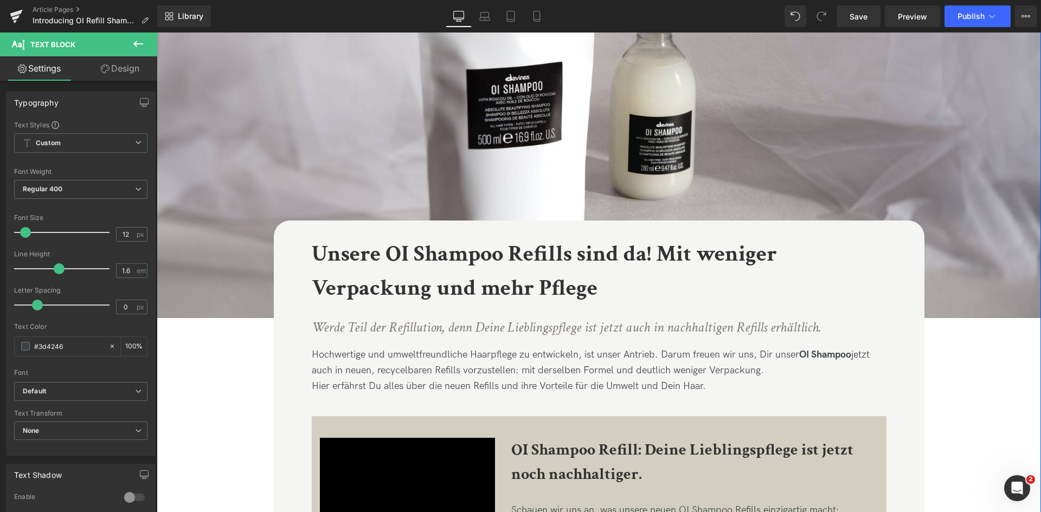
scroll to position [156, 0]
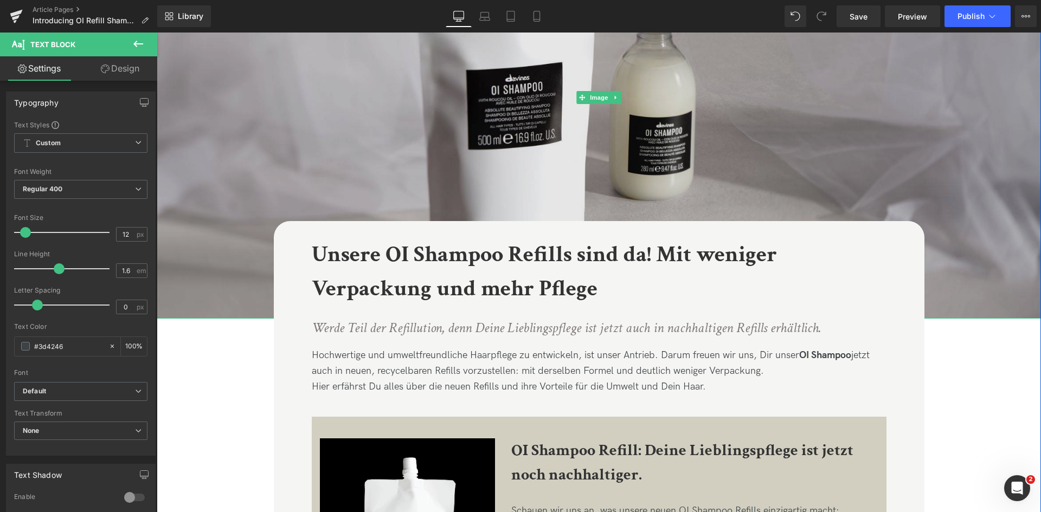
drag, startPoint x: 169, startPoint y: 132, endPoint x: 159, endPoint y: 134, distance: 9.9
click at [169, 132] on img at bounding box center [599, 97] width 885 height 443
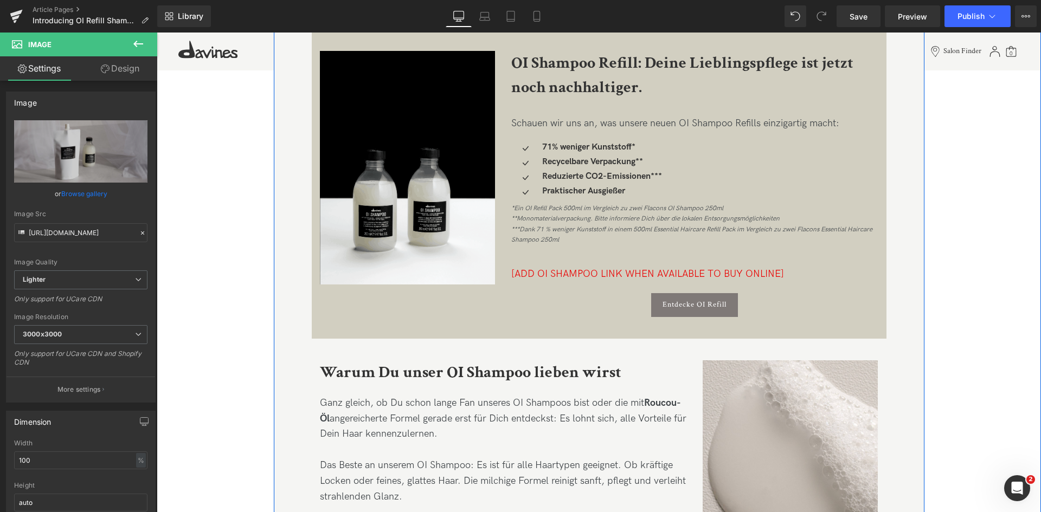
scroll to position [534, 0]
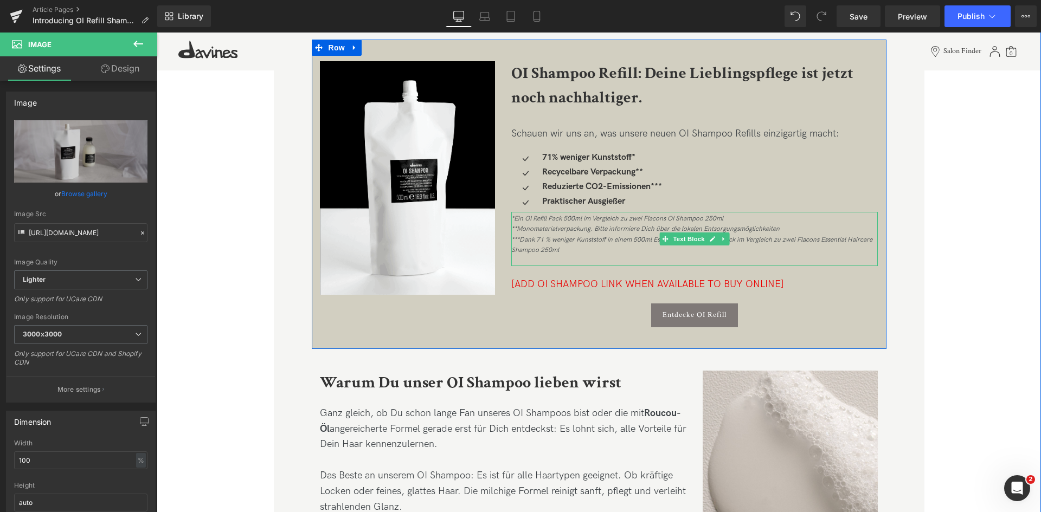
drag, startPoint x: 532, startPoint y: 218, endPoint x: 582, endPoint y: 228, distance: 51.5
click at [532, 218] on icon "*Ein OI Refill Pack 500ml im Vergleich zu zwei Flacons OI Shampoo 250ml **Monom…" at bounding box center [691, 235] width 361 height 40
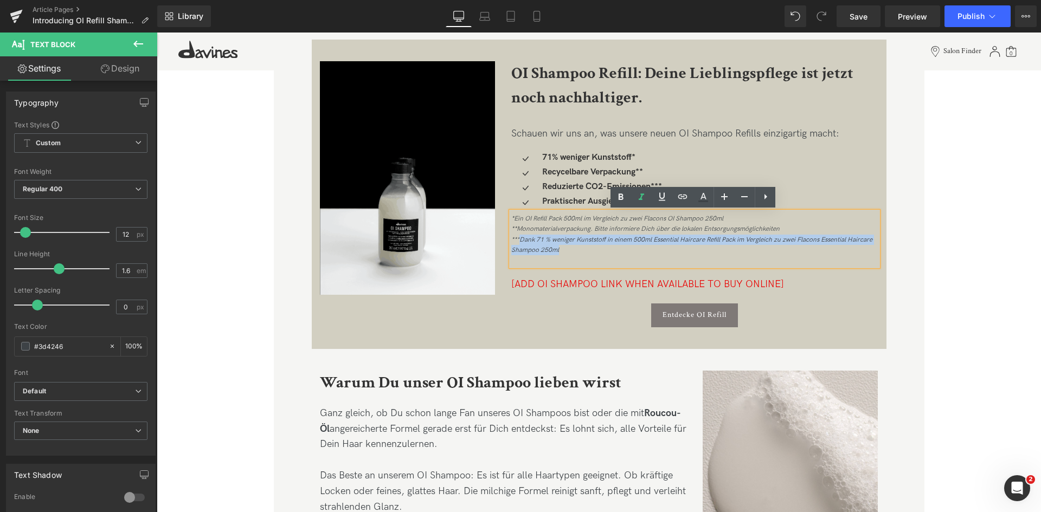
drag, startPoint x: 562, startPoint y: 247, endPoint x: 518, endPoint y: 242, distance: 43.7
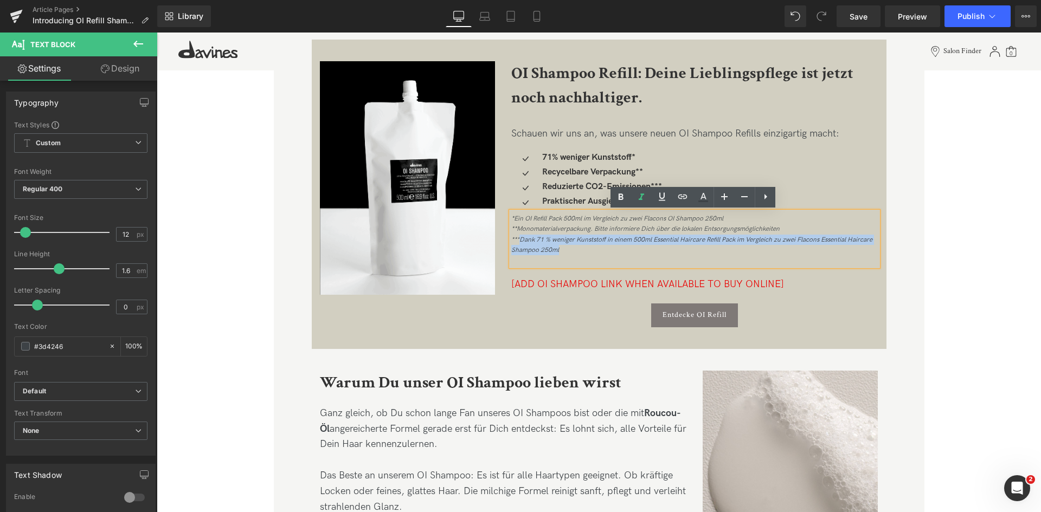
click at [518, 242] on div "*Ein OI Refill Pack 500ml im Vergleich zu zwei Flacons OI Shampoo 250ml **Monom…" at bounding box center [694, 235] width 367 height 42
copy icon "Dank 71 % weniger Kunststoff in einem 500ml Essential Haircare Refill Pack im V…"
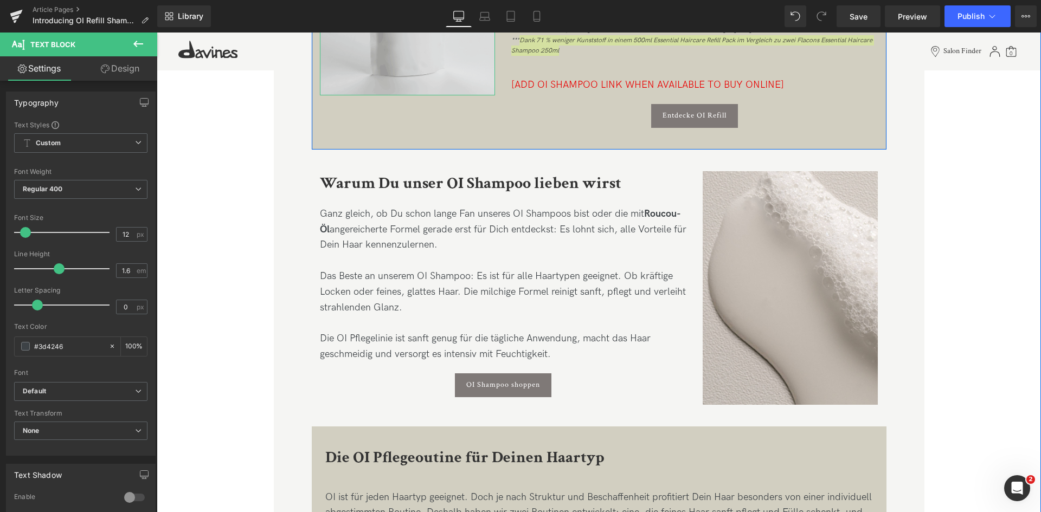
scroll to position [734, 0]
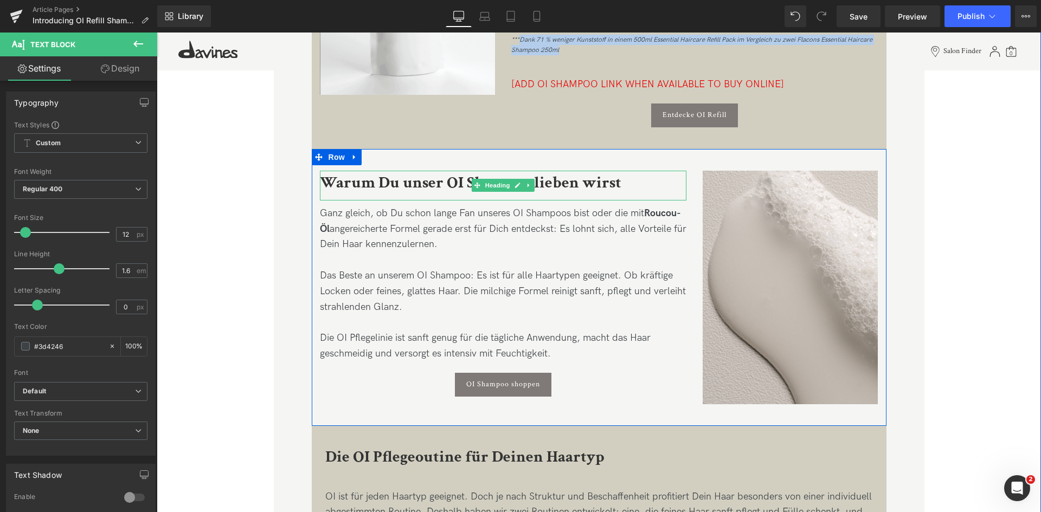
drag, startPoint x: 367, startPoint y: 181, endPoint x: 397, endPoint y: 184, distance: 30.6
click at [367, 181] on b "Warum Du unser OI Shampoo lieben wirst" at bounding box center [471, 182] width 302 height 21
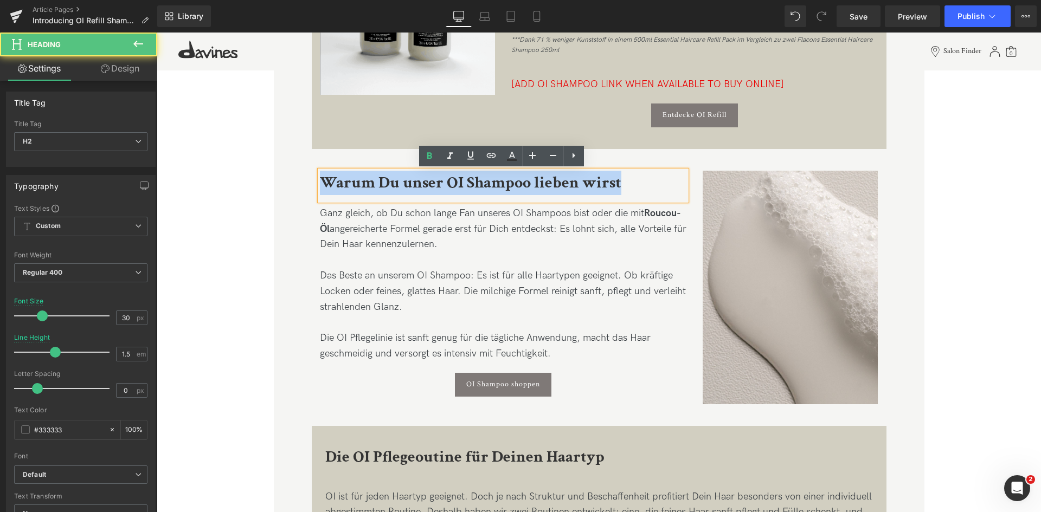
click at [401, 187] on b "Warum Du unser OI Shampoo lieben wirst" at bounding box center [471, 182] width 302 height 21
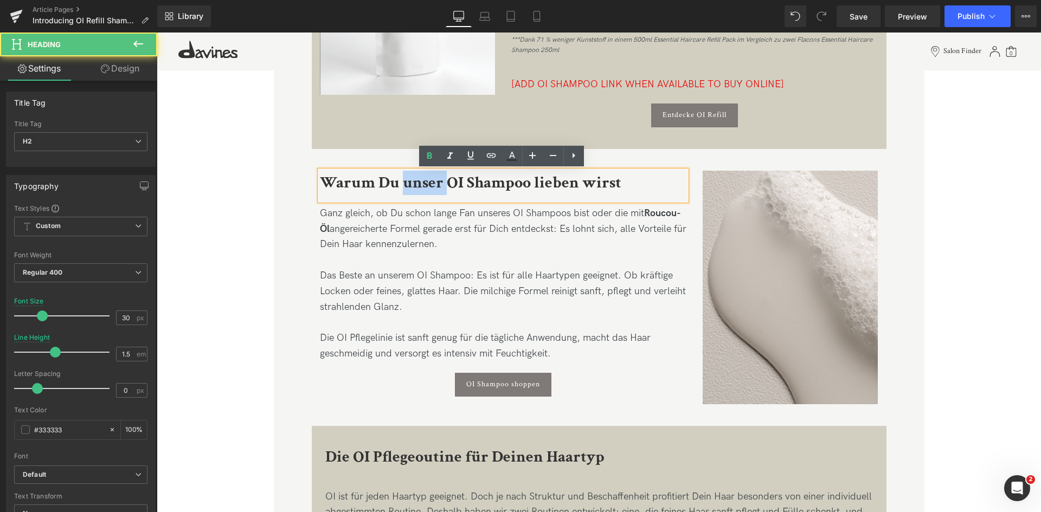
click at [401, 187] on b "Warum Du unser OI Shampoo lieben wirst" at bounding box center [471, 182] width 302 height 21
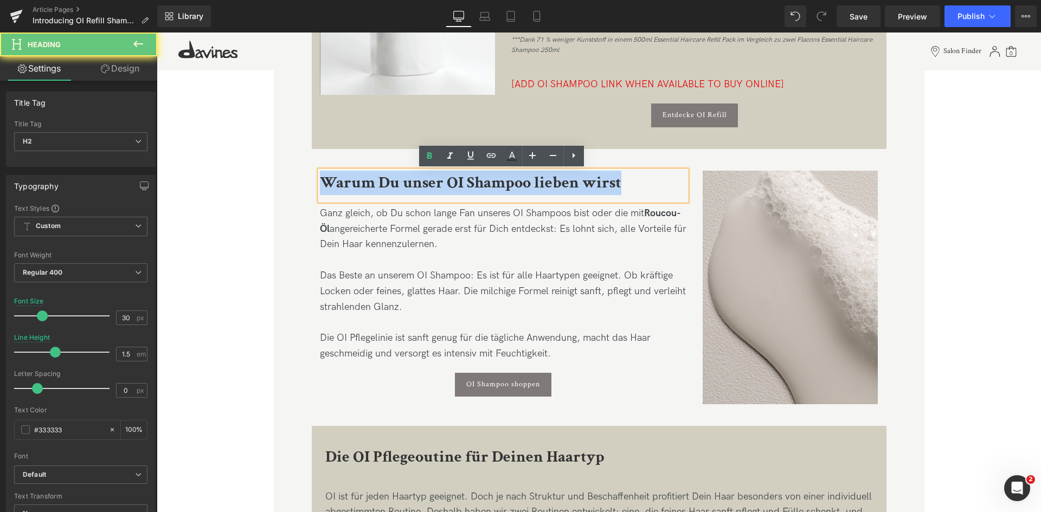
click at [401, 187] on b "Warum Du unser OI Shampoo lieben wirst" at bounding box center [471, 182] width 302 height 21
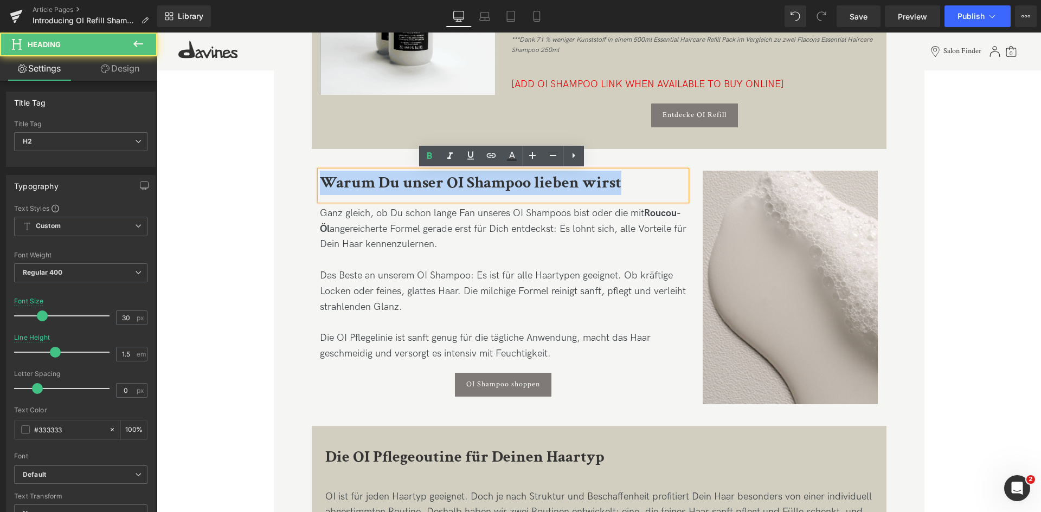
click at [401, 187] on b "Warum Du unser OI Shampoo lieben wirst" at bounding box center [471, 182] width 302 height 21
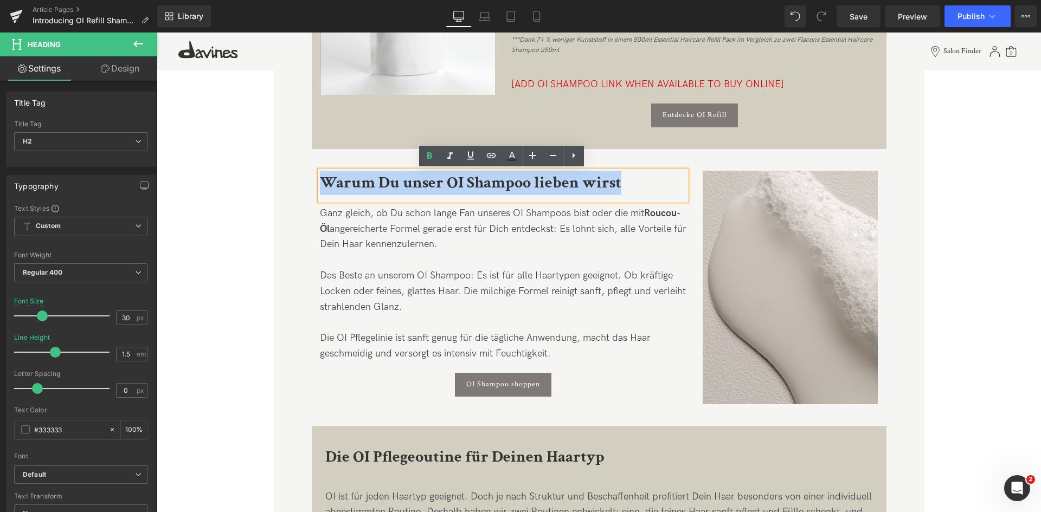
copy b "Warum Du unser OI Shampoo lieben wirst"
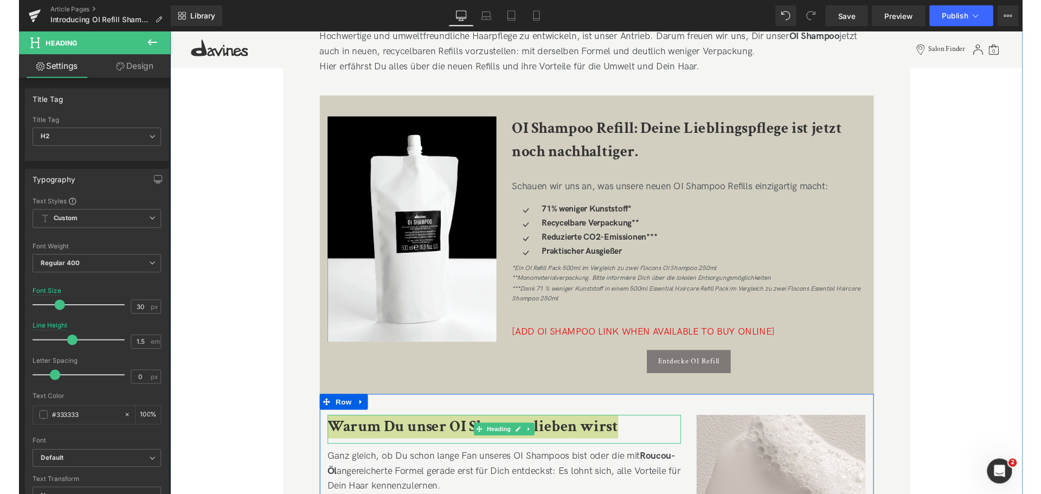
scroll to position [473, 0]
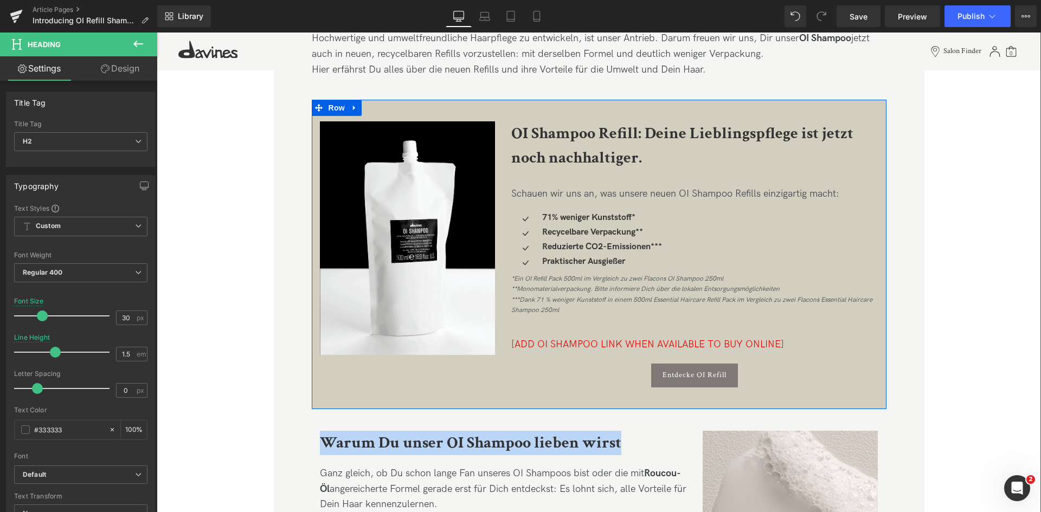
click at [612, 279] on icon "*Ein OI Refill Pack 500ml im Vergleich zu zwei Flacons OI Shampoo 250ml **Monom…" at bounding box center [691, 295] width 361 height 40
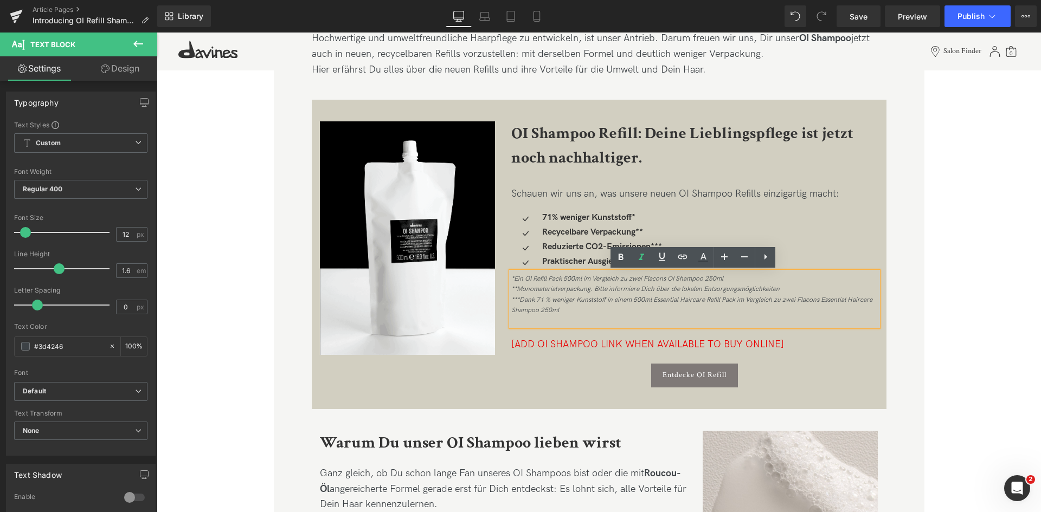
click at [736, 277] on div "*Ein OI Refill Pack 500ml im Vergleich zu zwei Flacons OI Shampoo 250ml **Monom…" at bounding box center [694, 295] width 367 height 42
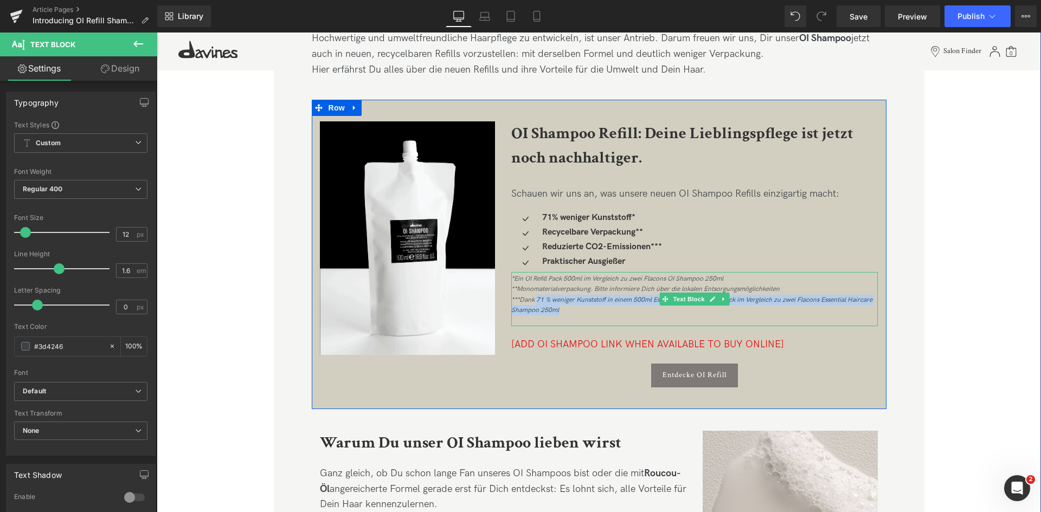
drag, startPoint x: 564, startPoint y: 313, endPoint x: 536, endPoint y: 303, distance: 29.7
click at [536, 303] on div "*Ein OI Refill Pack 500ml im Vergleich zu zwei Flacons OI Shampoo 250ml **Monom…" at bounding box center [694, 295] width 367 height 42
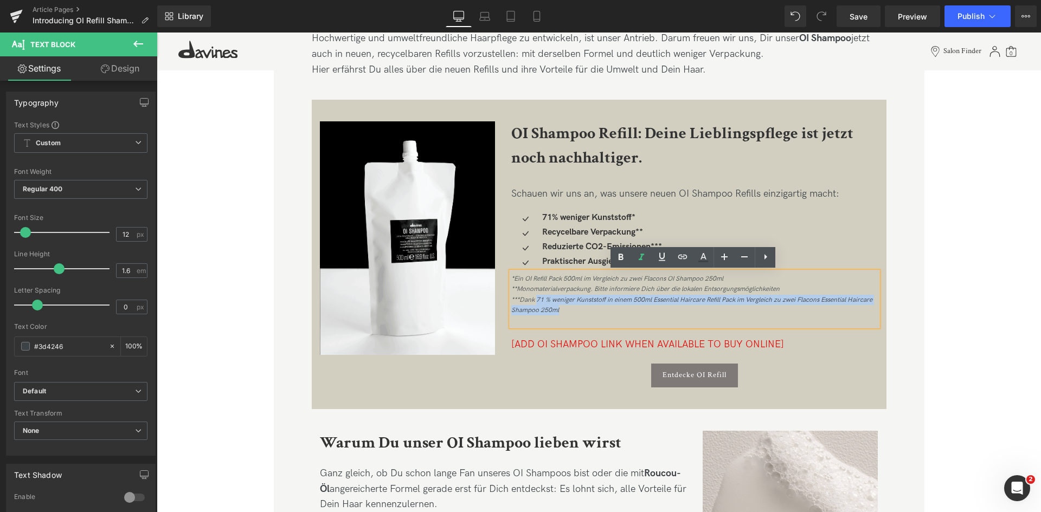
copy icon "71 % weniger Kunststoff in einem 500ml Essential Haircare Refill Pack im Vergle…"
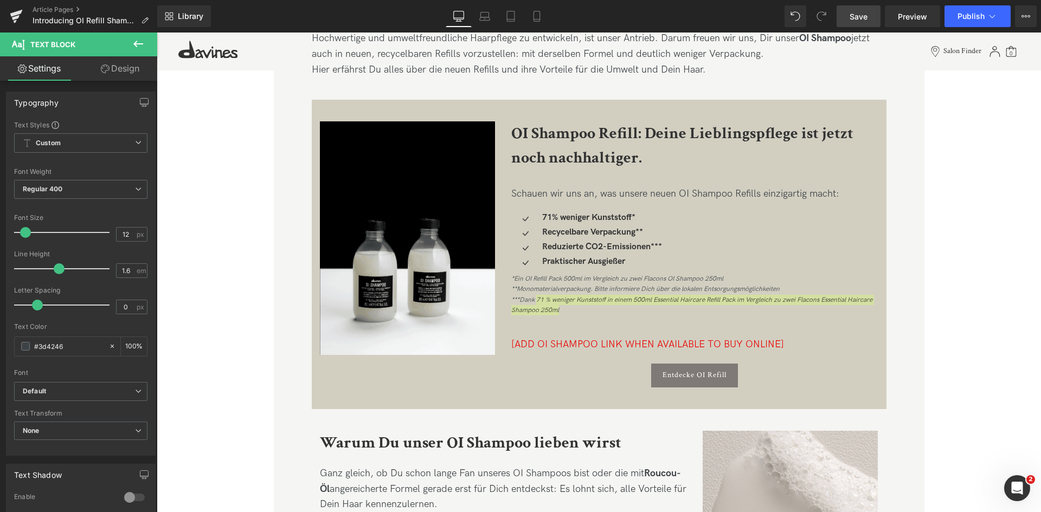
click at [847, 6] on link "Save" at bounding box center [859, 16] width 44 height 22
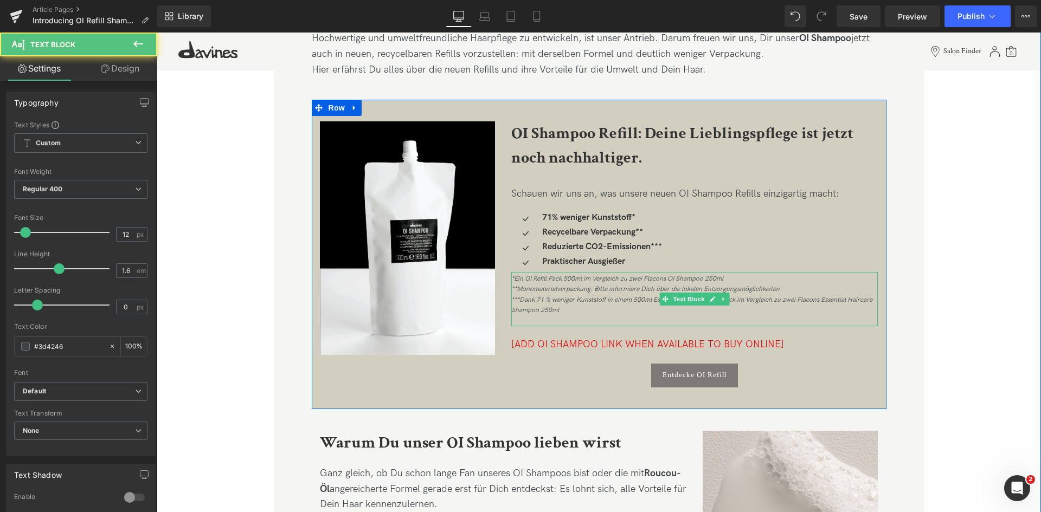
click at [516, 276] on icon "*Ein OI Refill Pack 500ml im Vergleich zu zwei Flacons OI Shampoo 250ml **Monom…" at bounding box center [691, 295] width 361 height 40
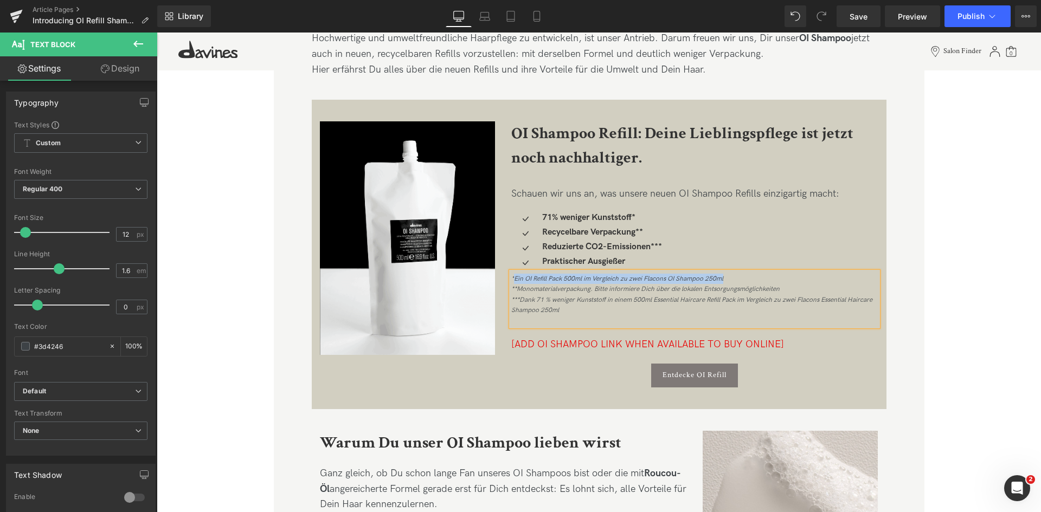
copy icon "Ein OI Refill Pack 500ml im Vergleich zu zwei Flacons OI Shampoo 250ml"
